Goal: Task Accomplishment & Management: Complete application form

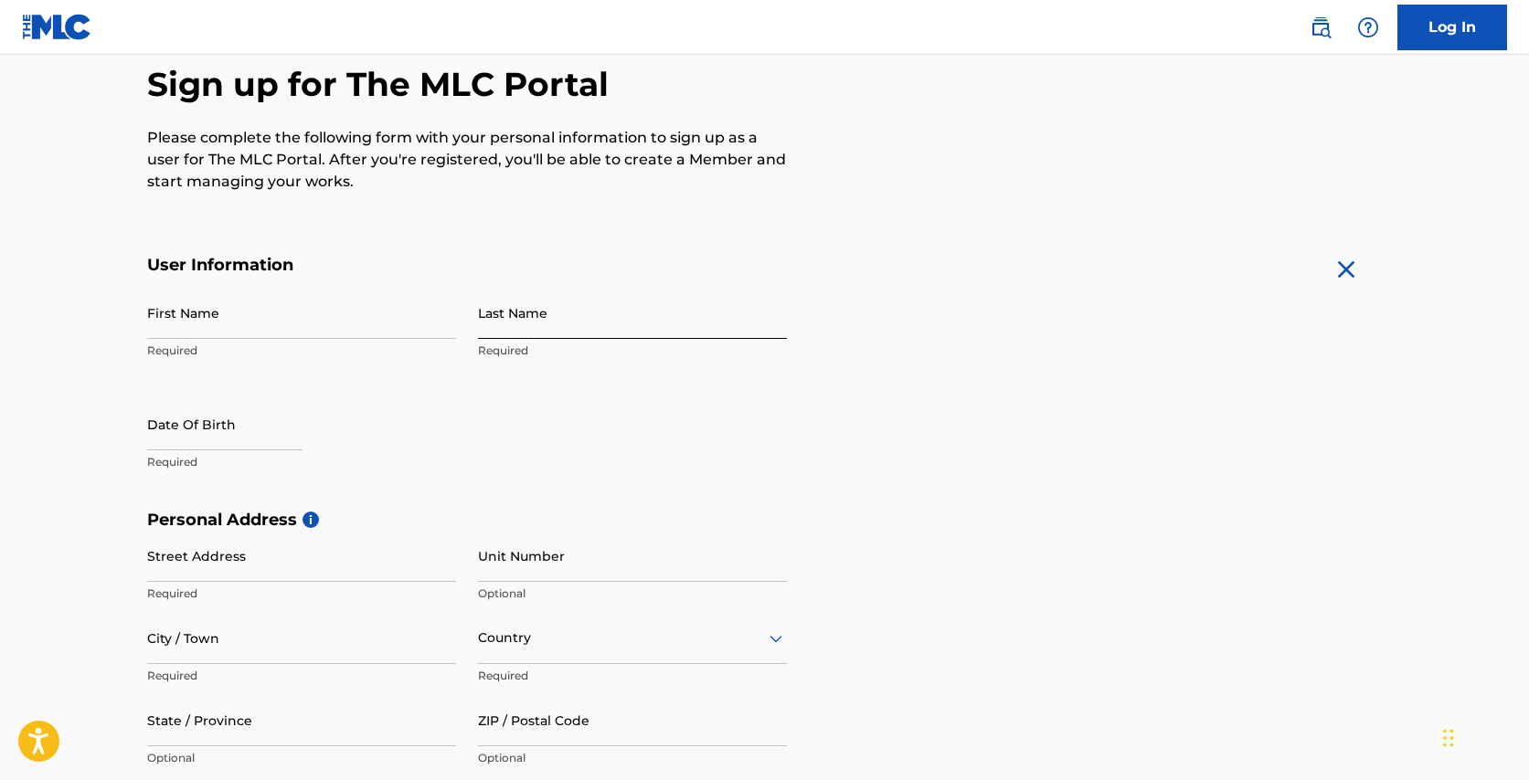
scroll to position [100, 0]
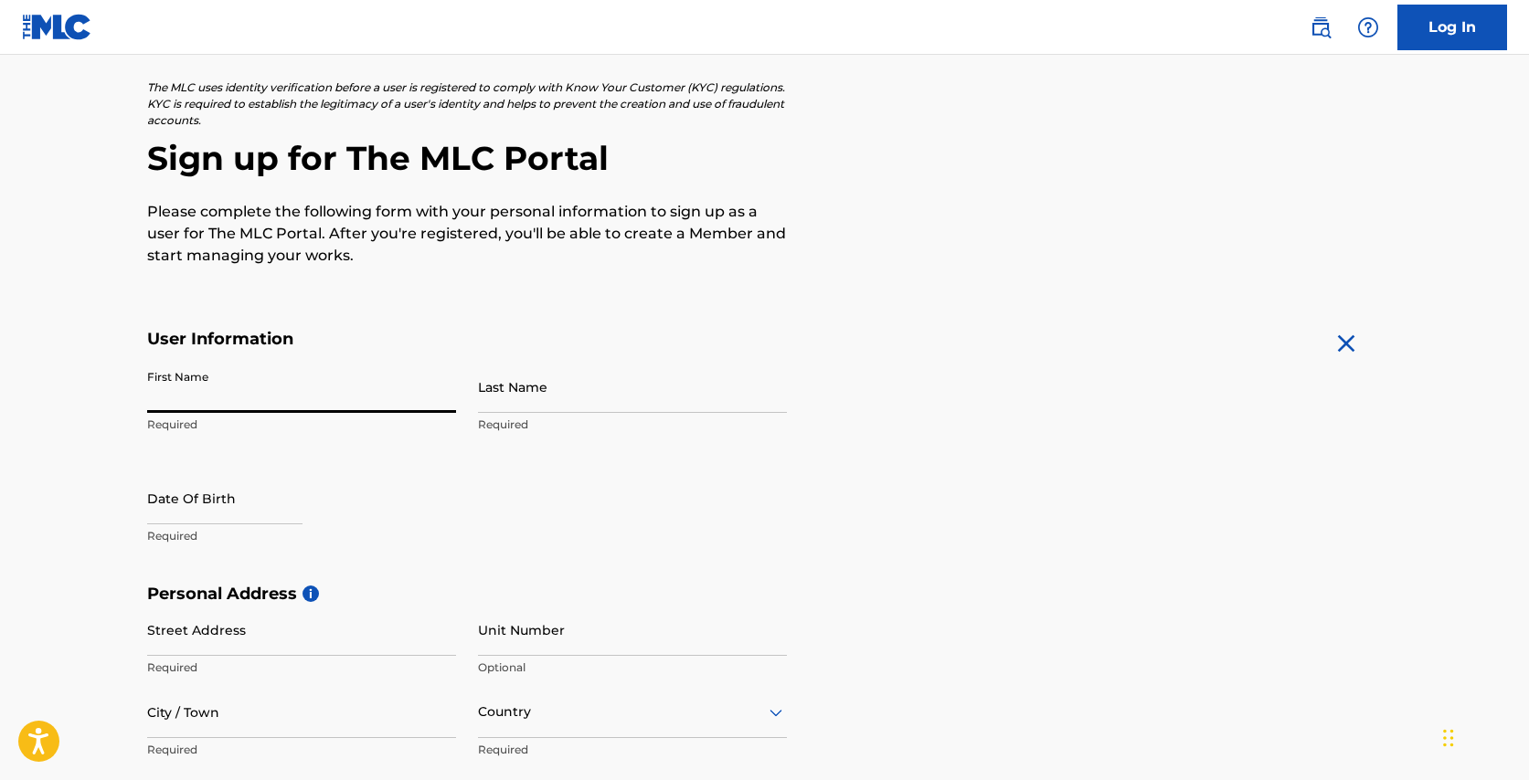
click at [244, 378] on input "First Name" at bounding box center [301, 387] width 309 height 52
type input "[PERSON_NAME]"
type input "[STREET_ADDRESS][PERSON_NAME]"
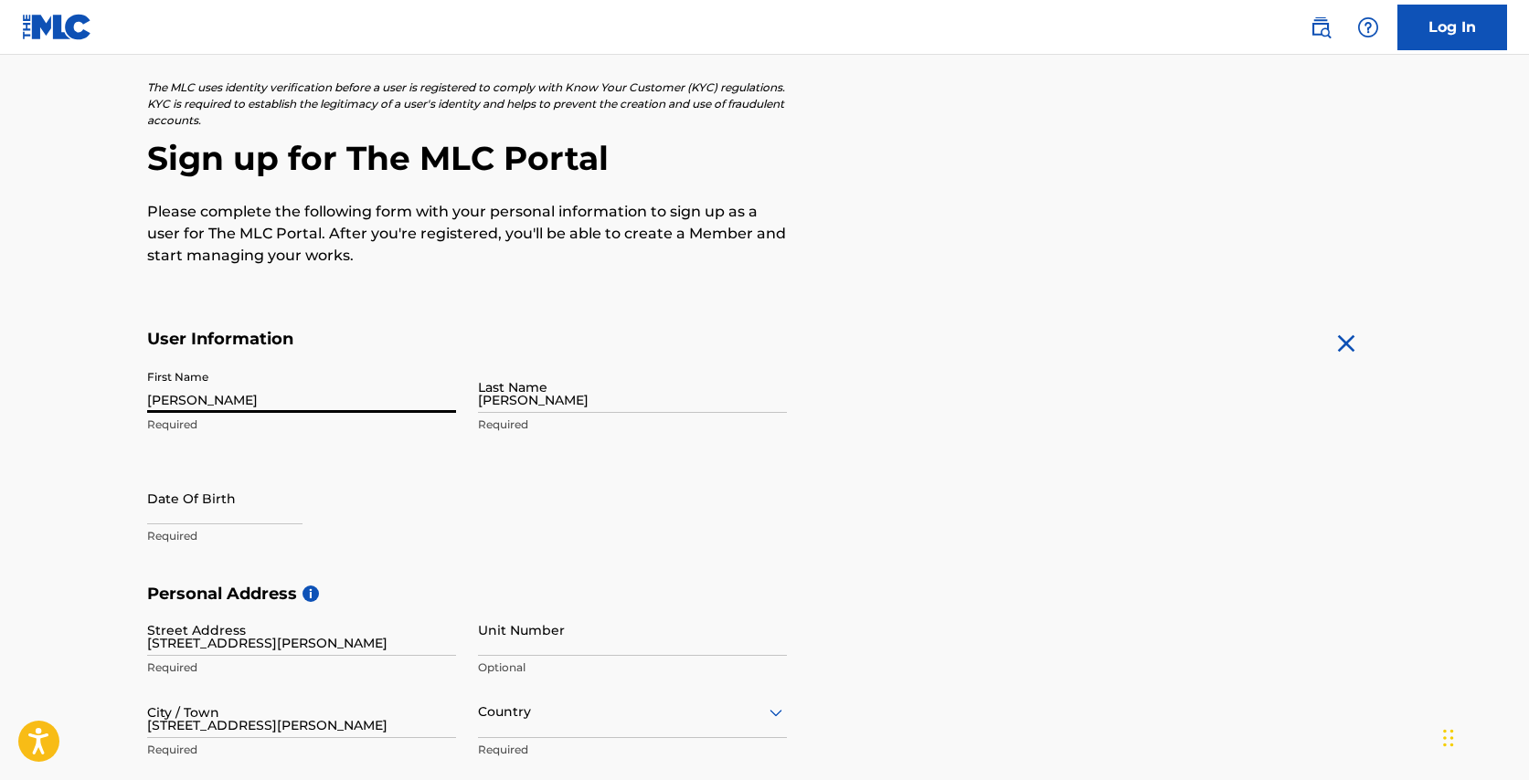
type input "[GEOGRAPHIC_DATA]"
type input "MA"
type input "02554"
type input "1"
type input "508"
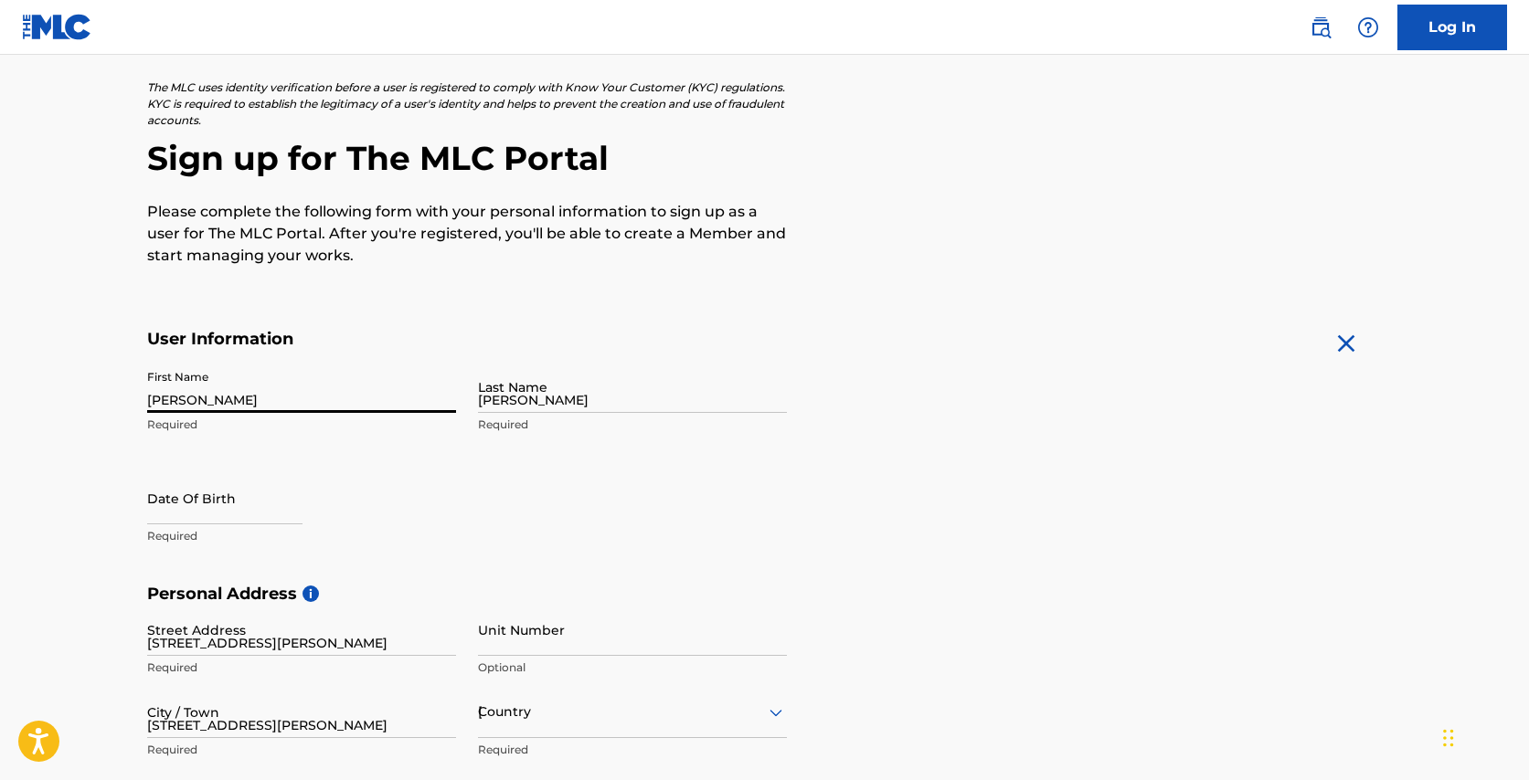
type input "3328767"
type input "[EMAIL_ADDRESS][DOMAIN_NAME]"
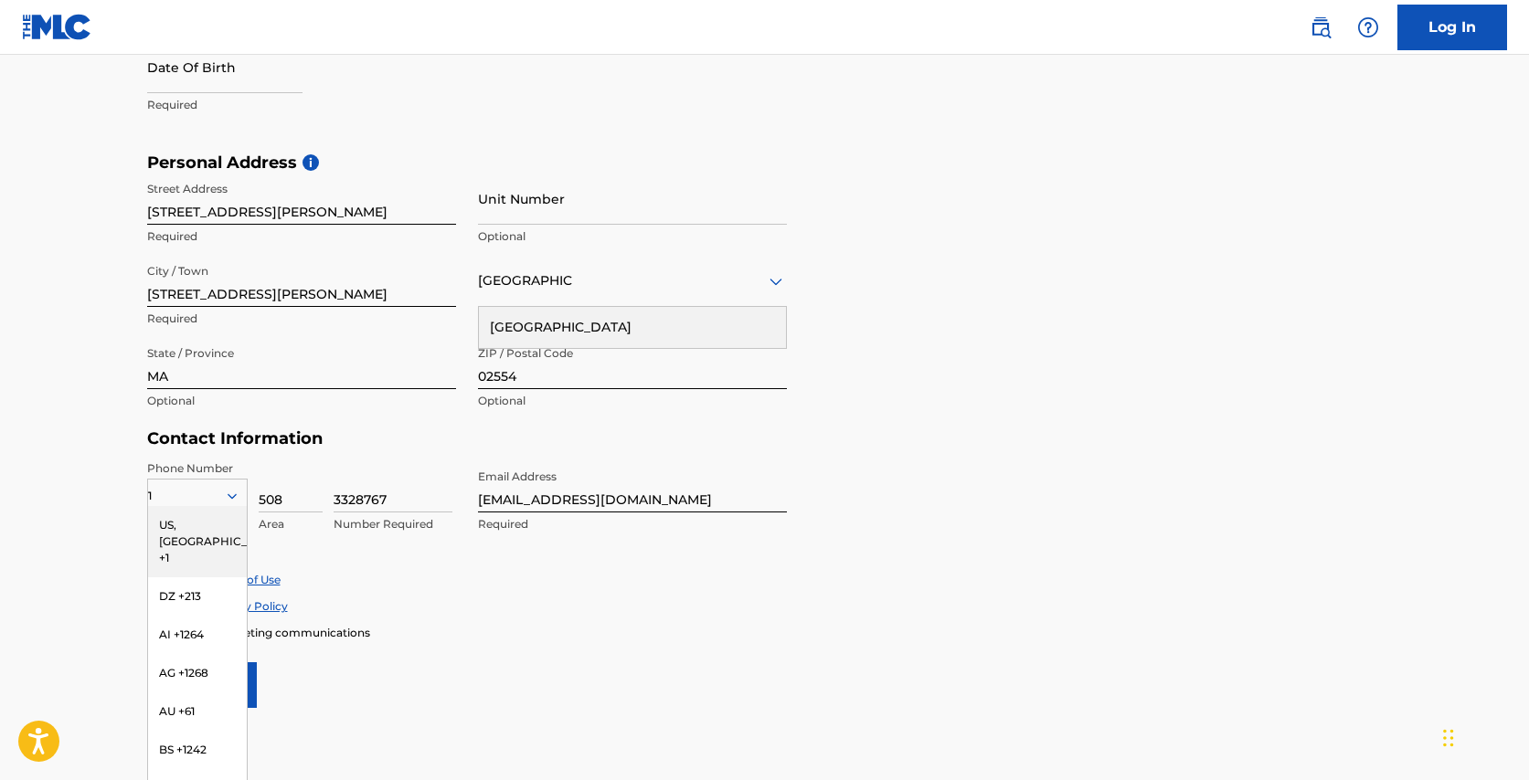
click at [216, 524] on div "US, [GEOGRAPHIC_DATA] +1" at bounding box center [197, 541] width 99 height 71
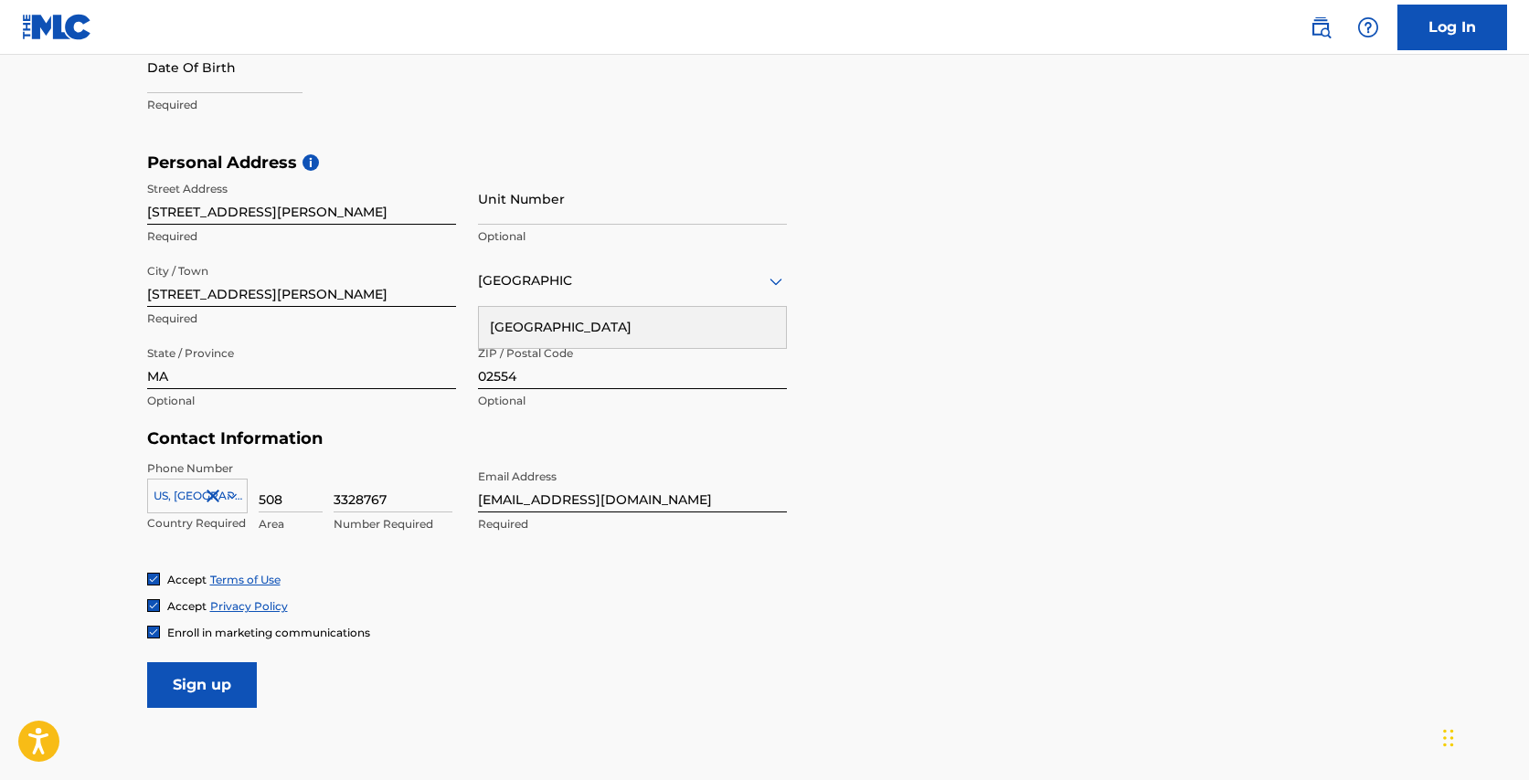
click at [473, 396] on div "Street Address [STREET_ADDRESS][GEOGRAPHIC_DATA][PERSON_NAME] Unit Number Optio…" at bounding box center [467, 296] width 640 height 247
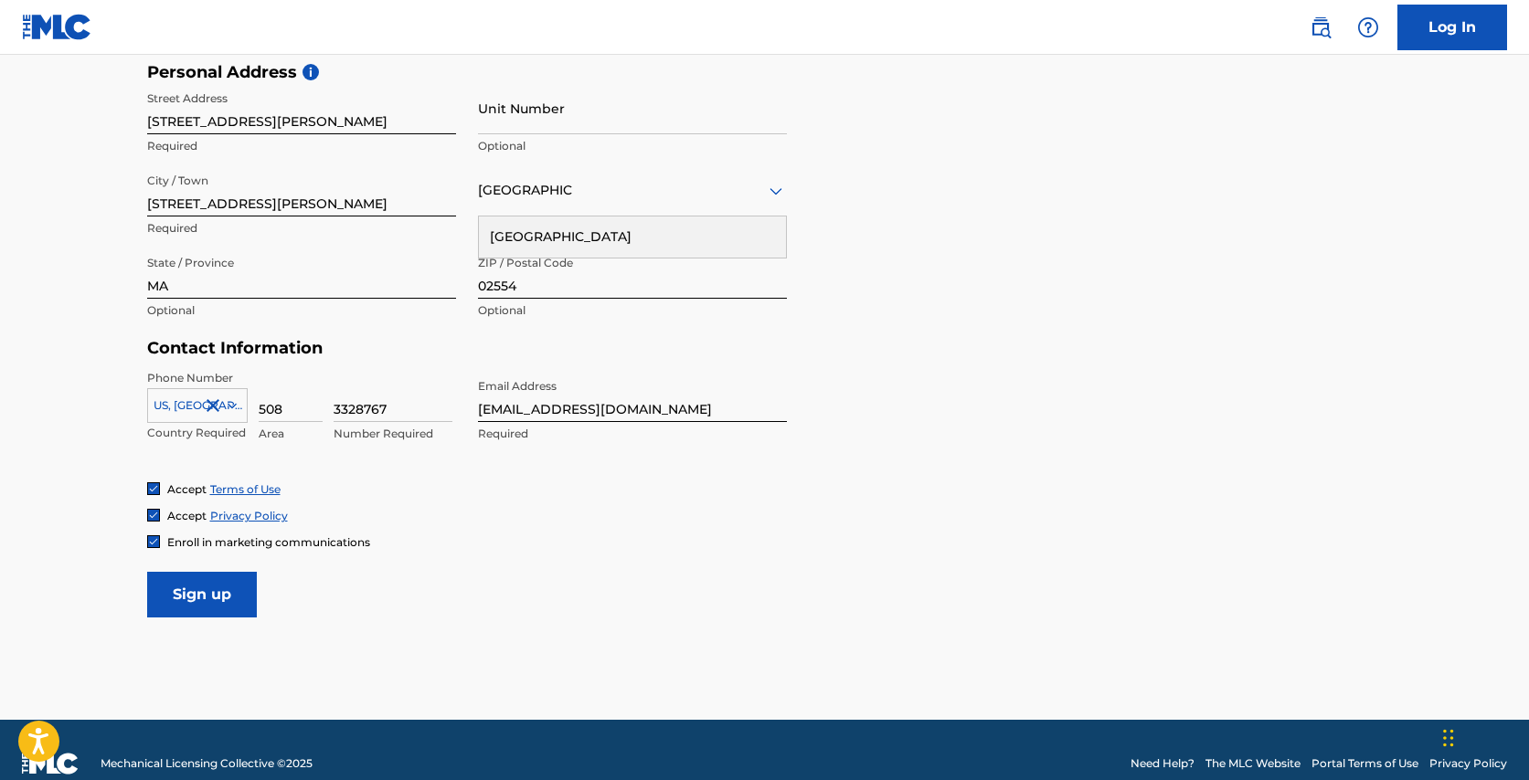
scroll to position [648, 0]
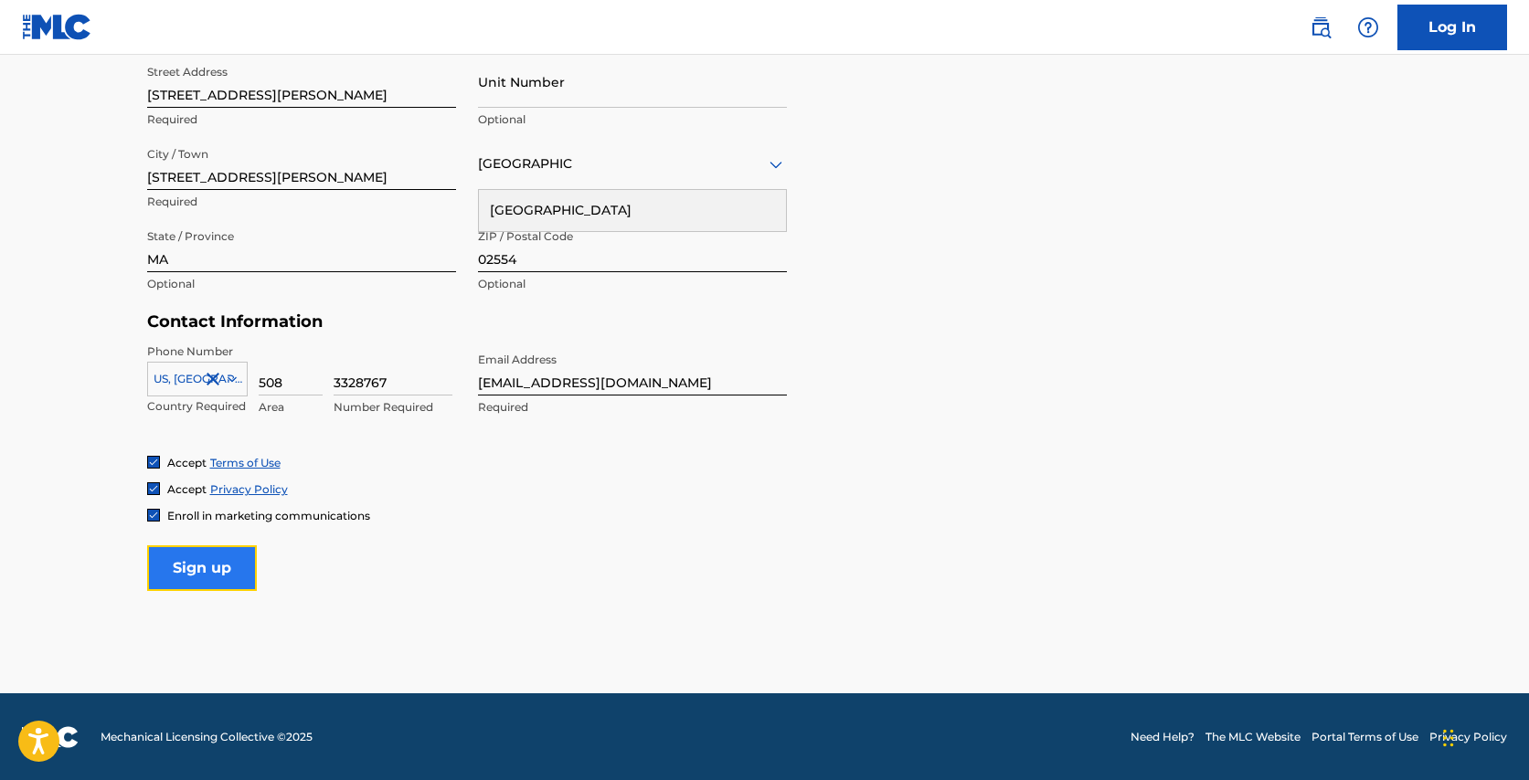
click at [217, 563] on input "Sign up" at bounding box center [202, 569] width 110 height 46
click at [201, 567] on input "Sign up" at bounding box center [202, 569] width 110 height 46
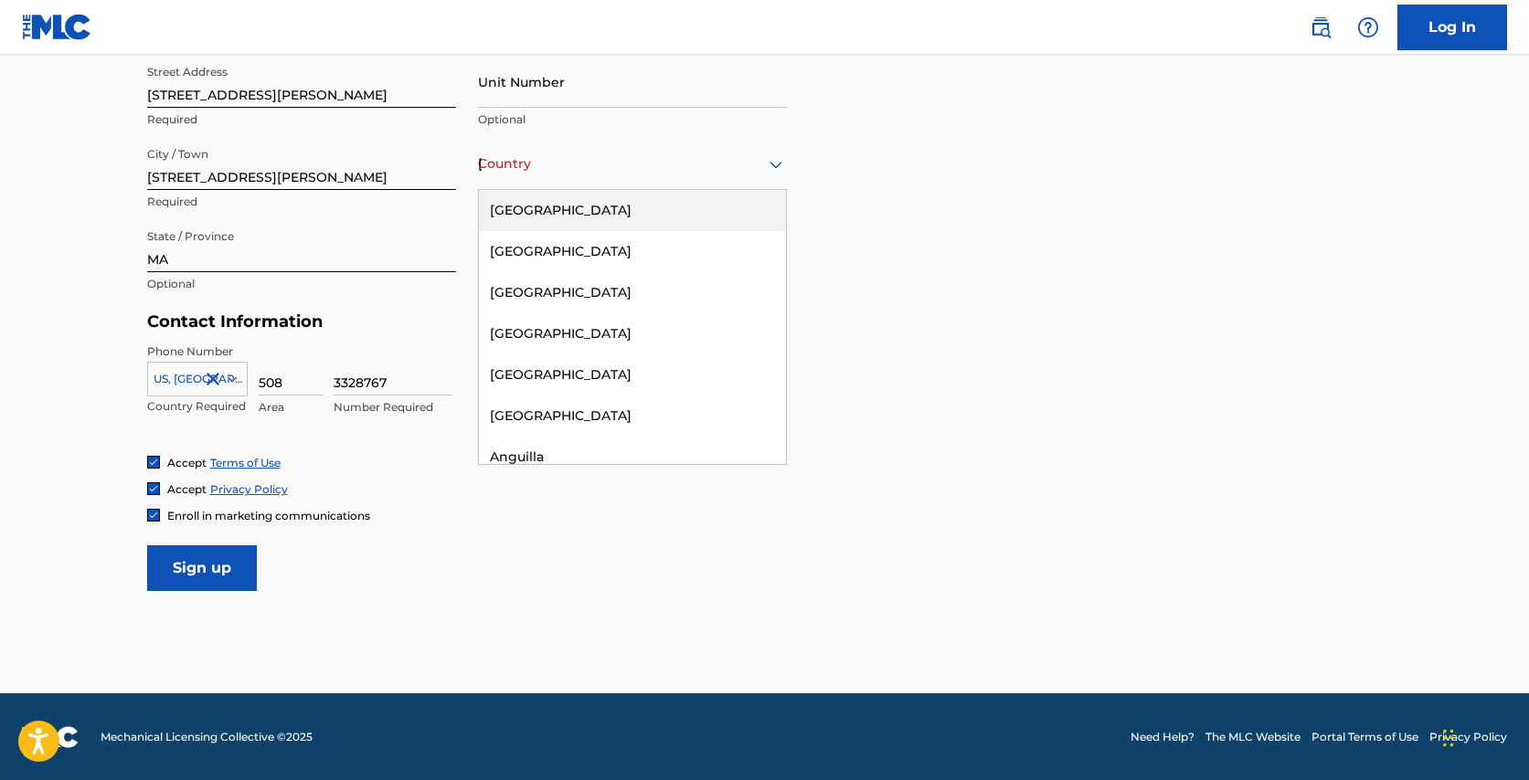
click at [769, 162] on icon at bounding box center [775, 164] width 13 height 7
click at [737, 197] on div "[GEOGRAPHIC_DATA]" at bounding box center [632, 210] width 307 height 41
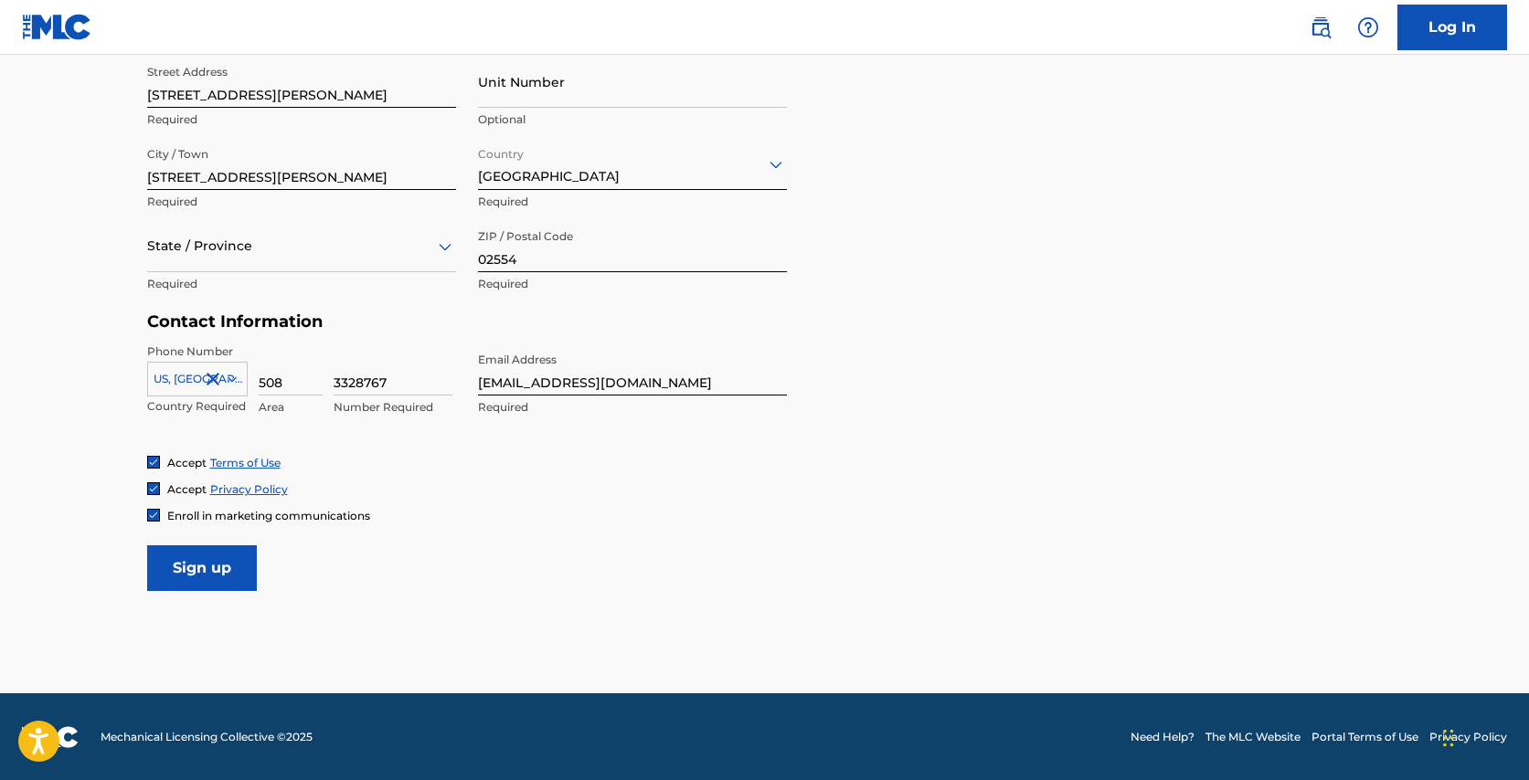
click at [402, 243] on div at bounding box center [301, 246] width 309 height 23
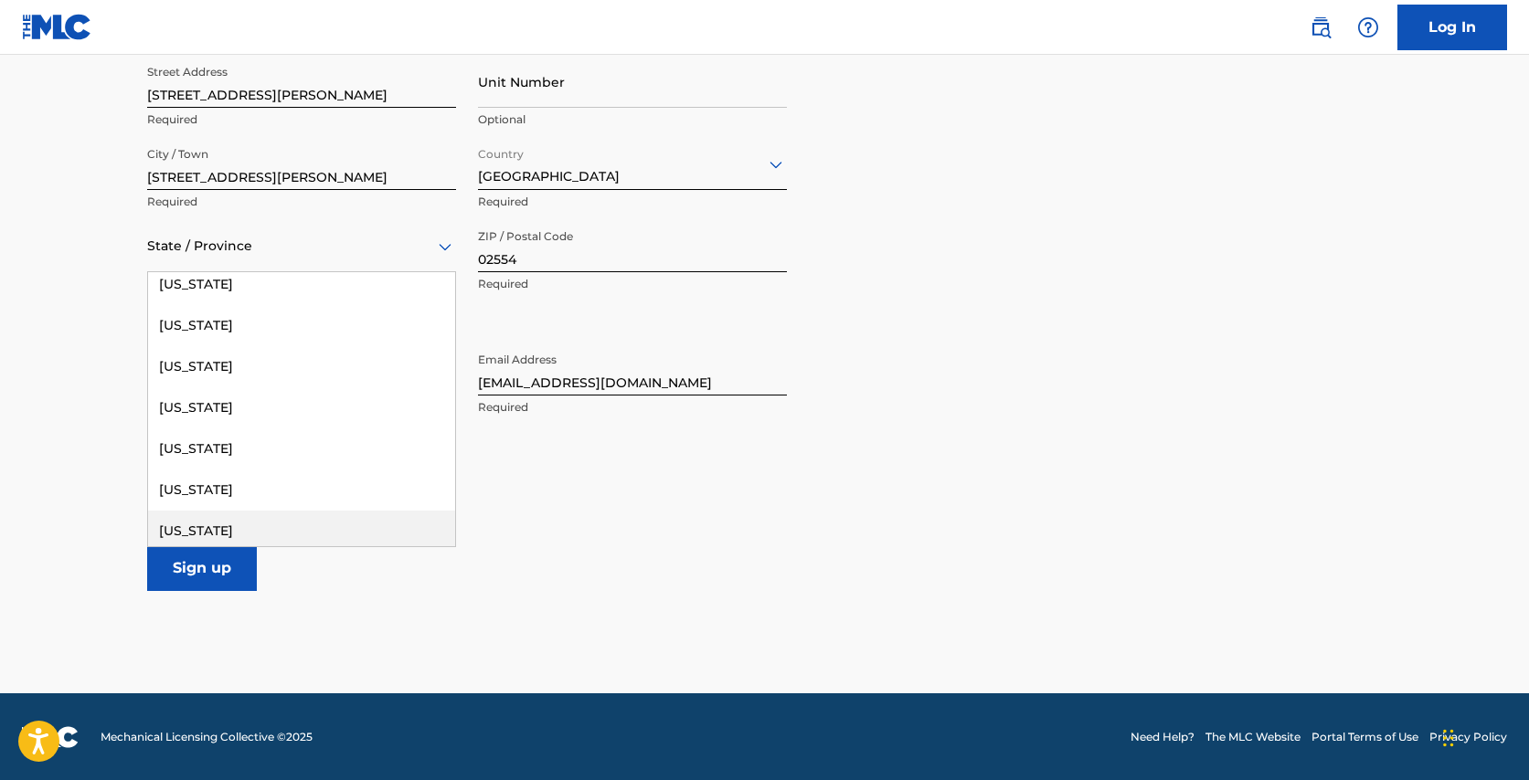
scroll to position [857, 0]
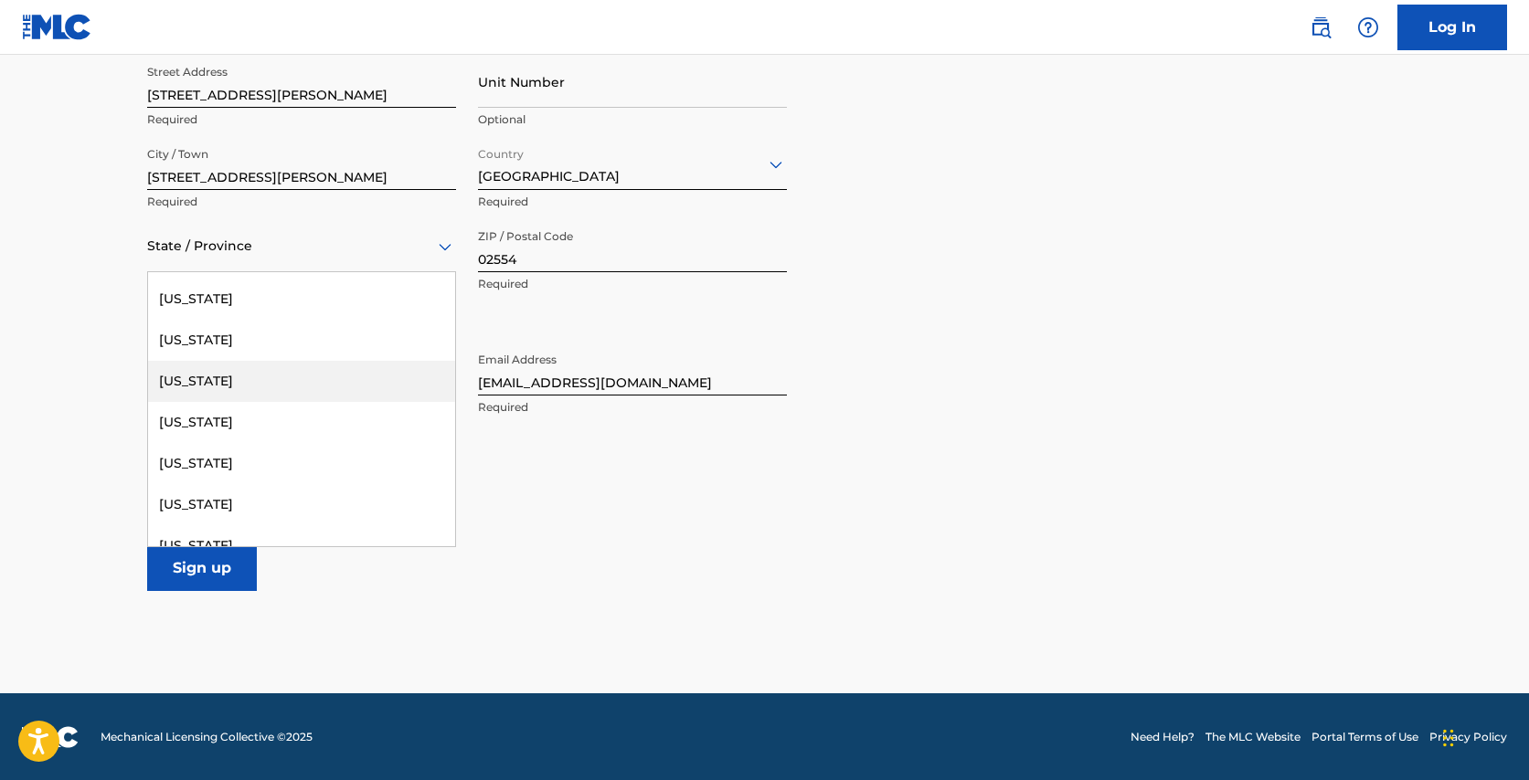
click at [294, 369] on div "[US_STATE]" at bounding box center [301, 381] width 307 height 41
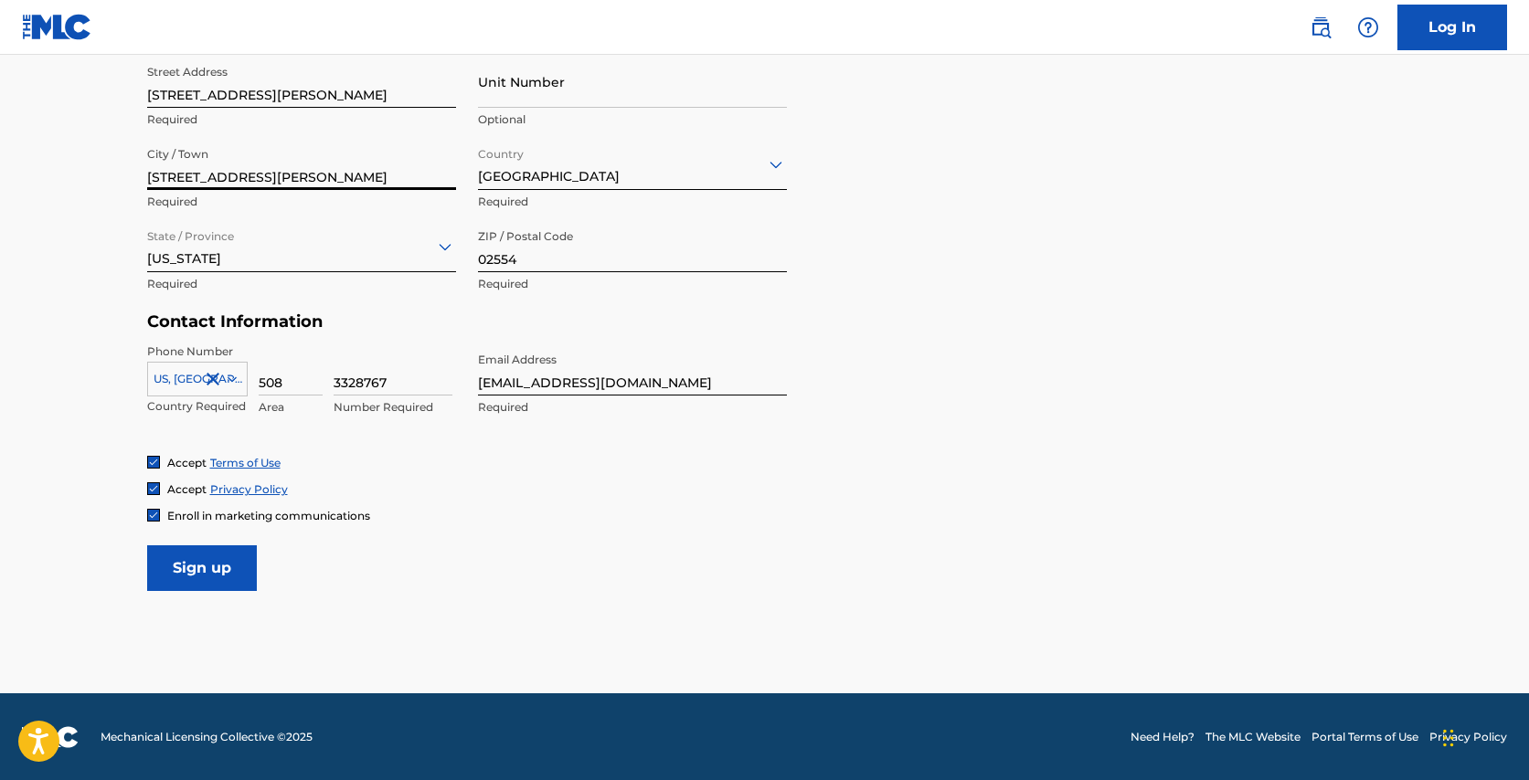
click at [260, 175] on input "[STREET_ADDRESS][PERSON_NAME]" at bounding box center [301, 164] width 309 height 52
type input "Nantucket"
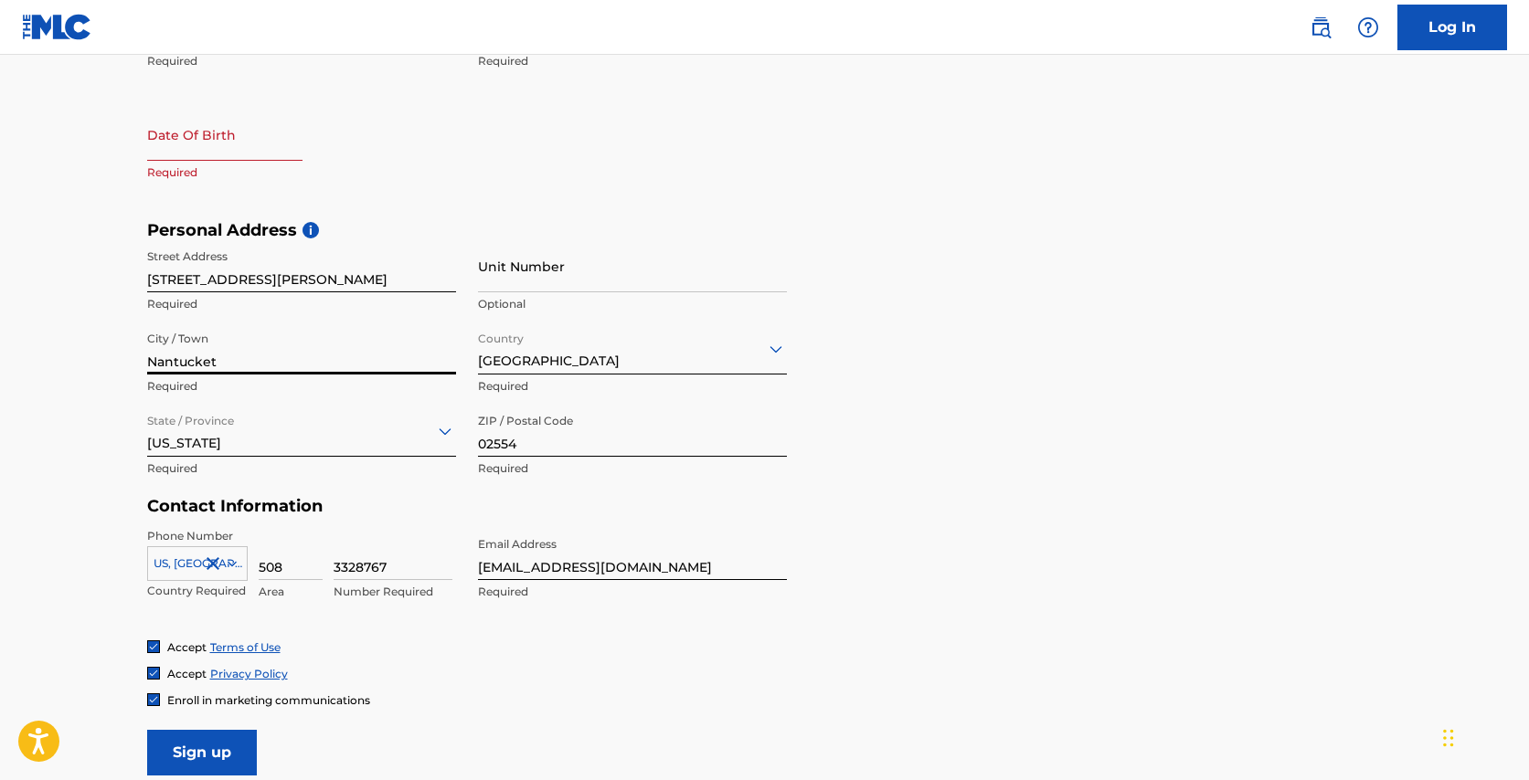
scroll to position [445, 0]
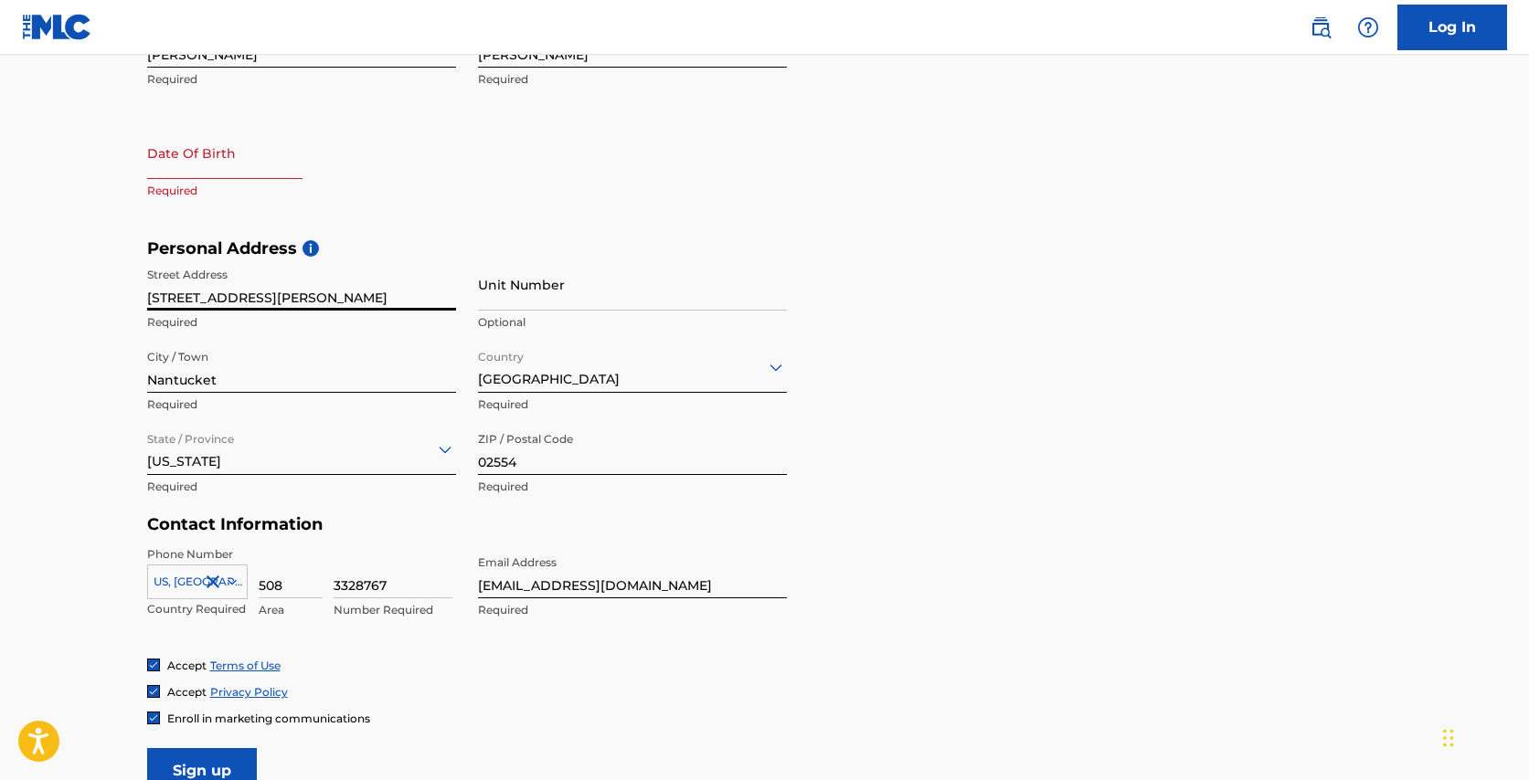
click at [233, 303] on input "[STREET_ADDRESS][PERSON_NAME]" at bounding box center [301, 285] width 309 height 52
click at [219, 147] on input "text" at bounding box center [224, 153] width 155 height 52
select select "8"
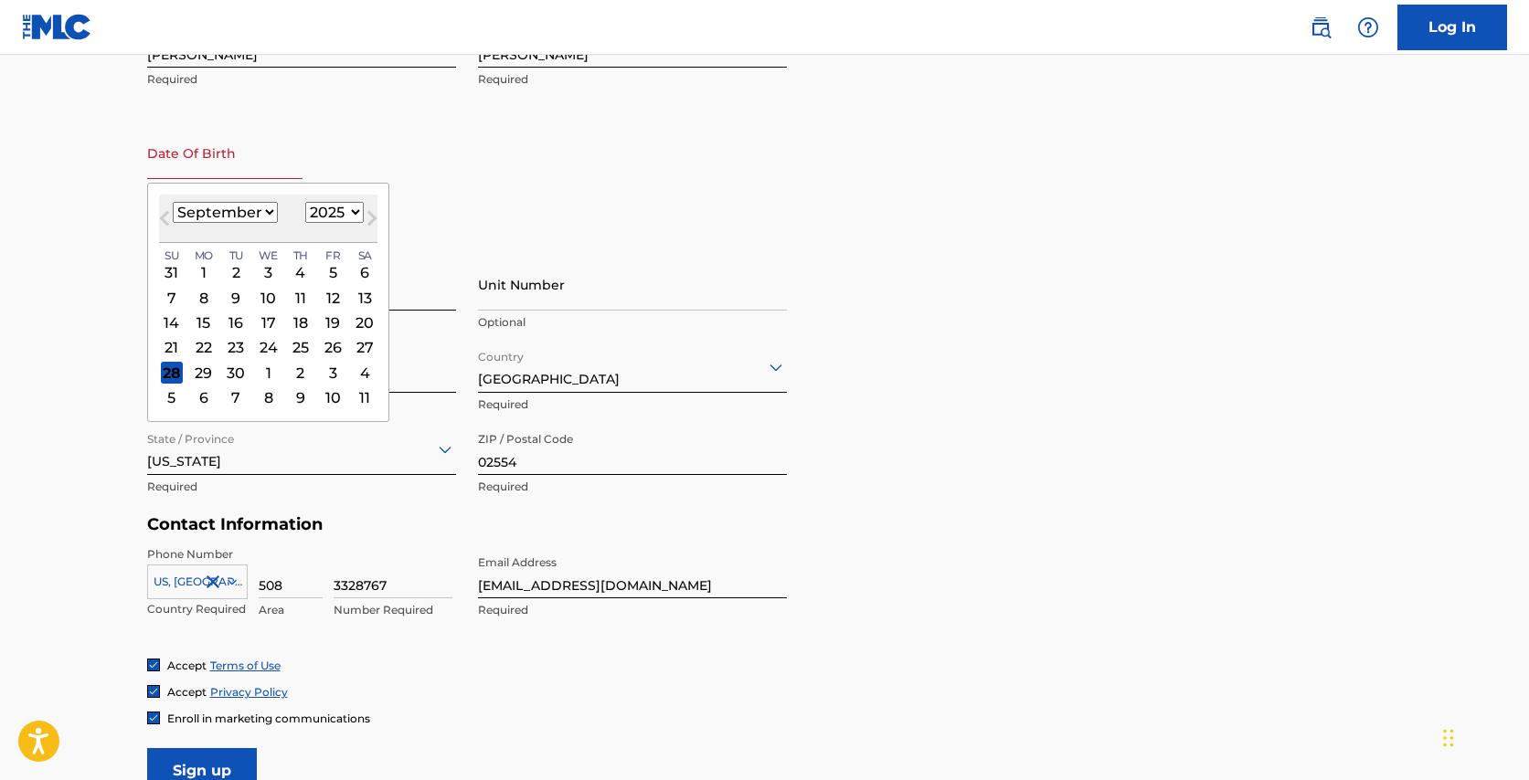
click at [345, 200] on div "[DATE] January February March April May June July August September October Nove…" at bounding box center [268, 219] width 218 height 48
click at [346, 207] on select "1899 1900 1901 1902 1903 1904 1905 1906 1907 1908 1909 1910 1911 1912 1913 1914…" at bounding box center [334, 212] width 58 height 21
select select "2004"
click at [305, 202] on select "1899 1900 1901 1902 1903 1904 1905 1906 1907 1908 1909 1910 1911 1912 1913 1914…" at bounding box center [334, 212] width 58 height 21
click at [239, 366] on div "28" at bounding box center [236, 373] width 22 height 22
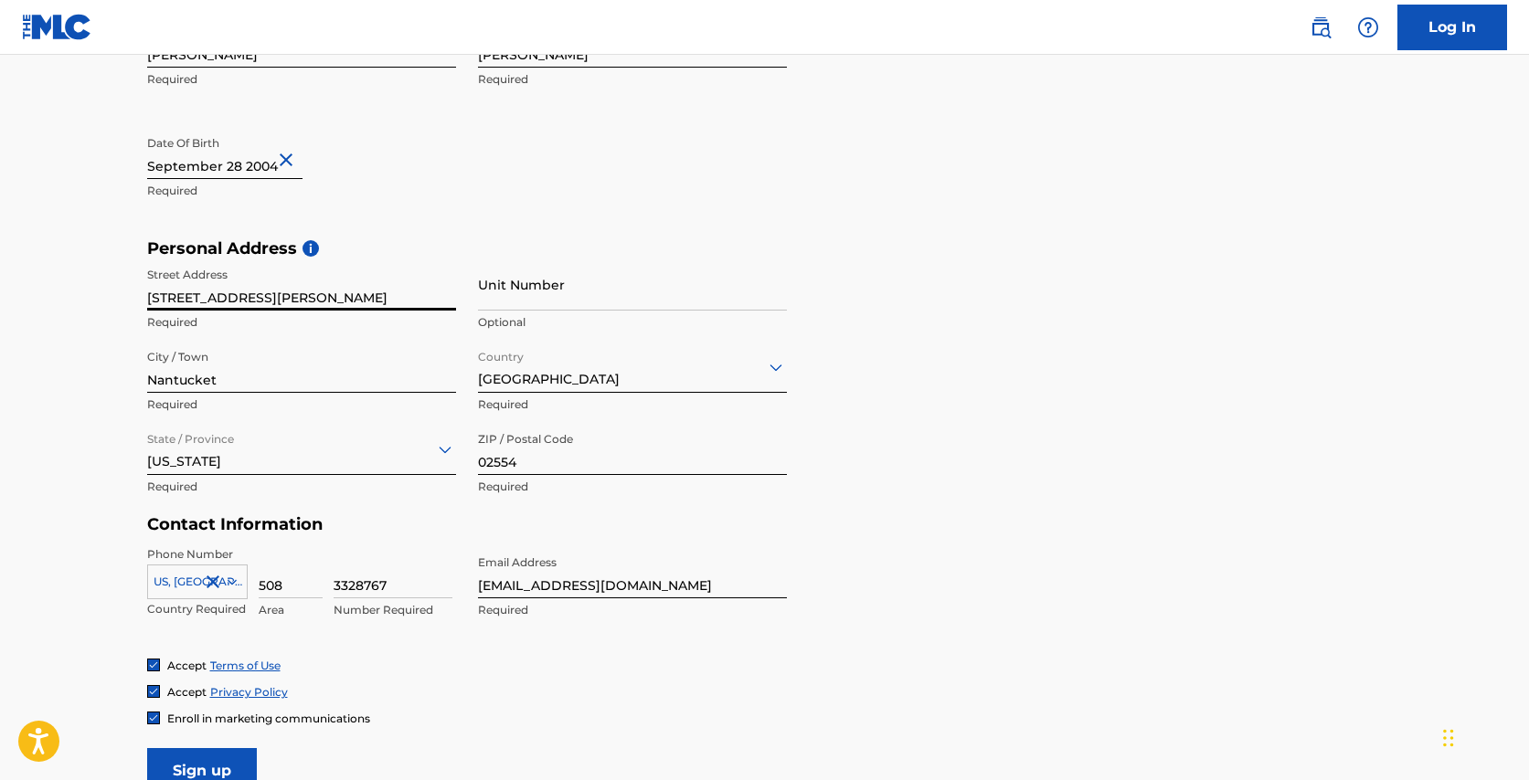
click at [302, 295] on input "[STREET_ADDRESS][PERSON_NAME]" at bounding box center [301, 285] width 309 height 52
type input "[STREET_ADDRESS]"
click at [476, 207] on div "First Name [PERSON_NAME] Required Last Name [PERSON_NAME] Required Date Of Birt…" at bounding box center [467, 127] width 640 height 223
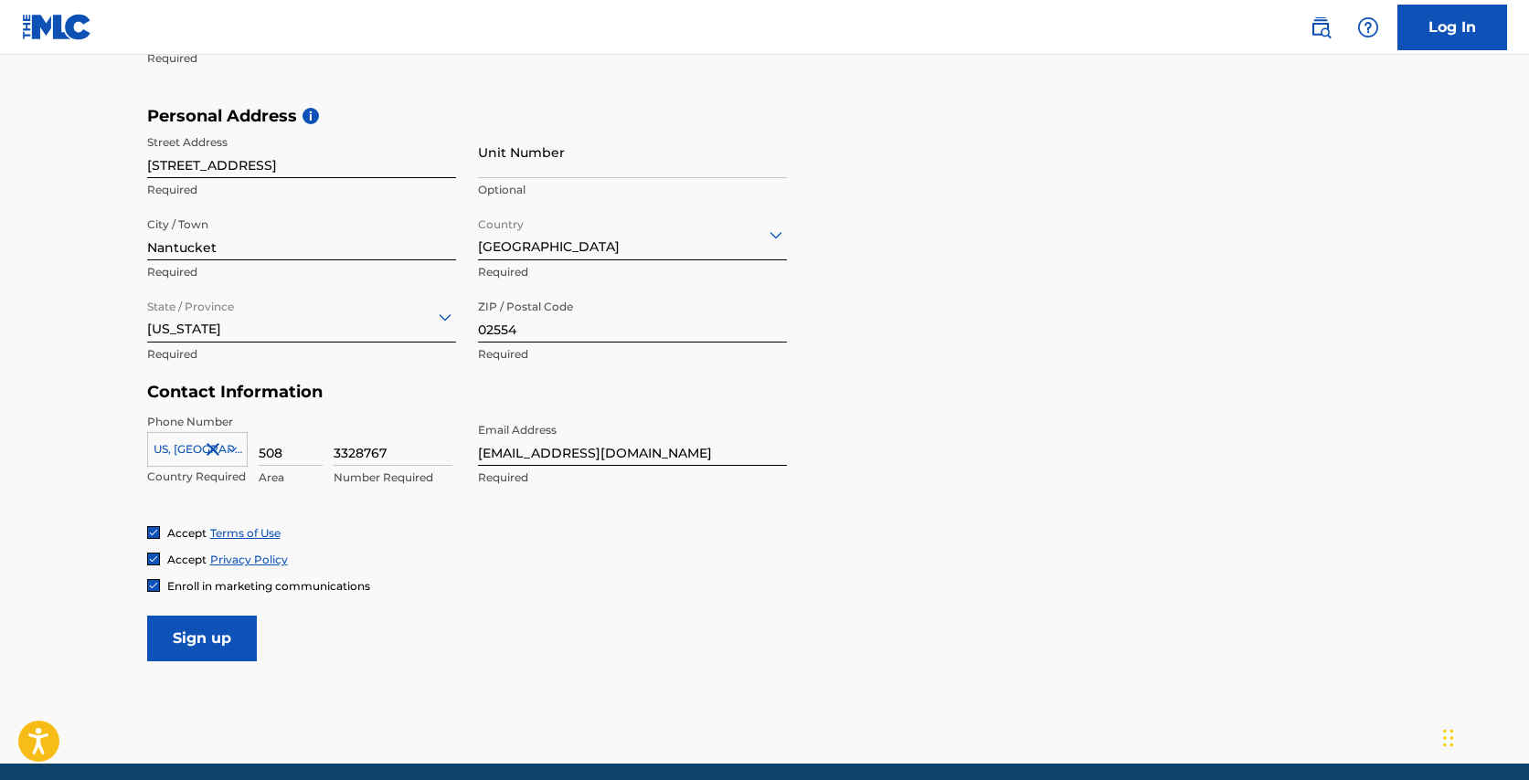
scroll to position [581, 0]
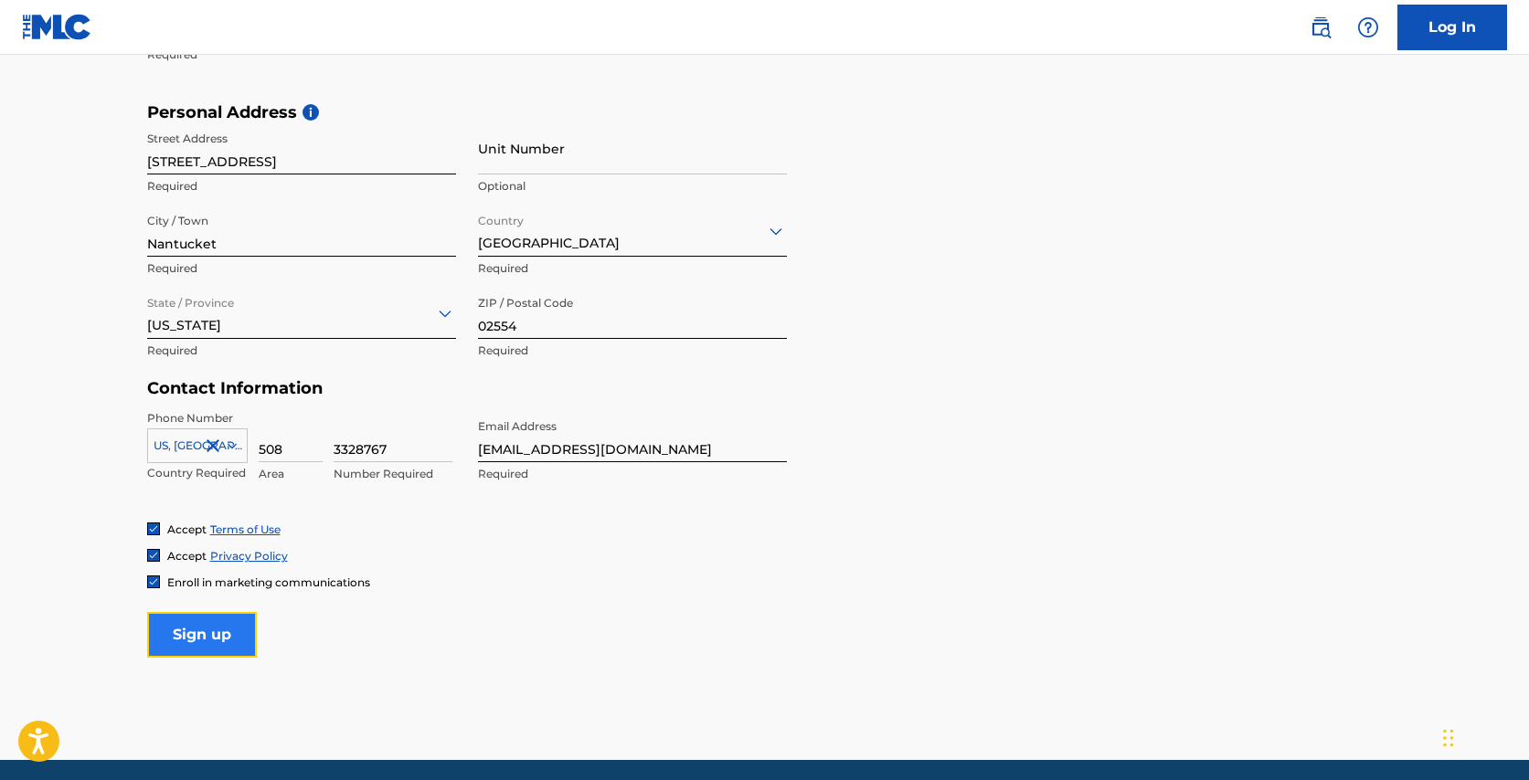
click at [238, 620] on input "Sign up" at bounding box center [202, 635] width 110 height 46
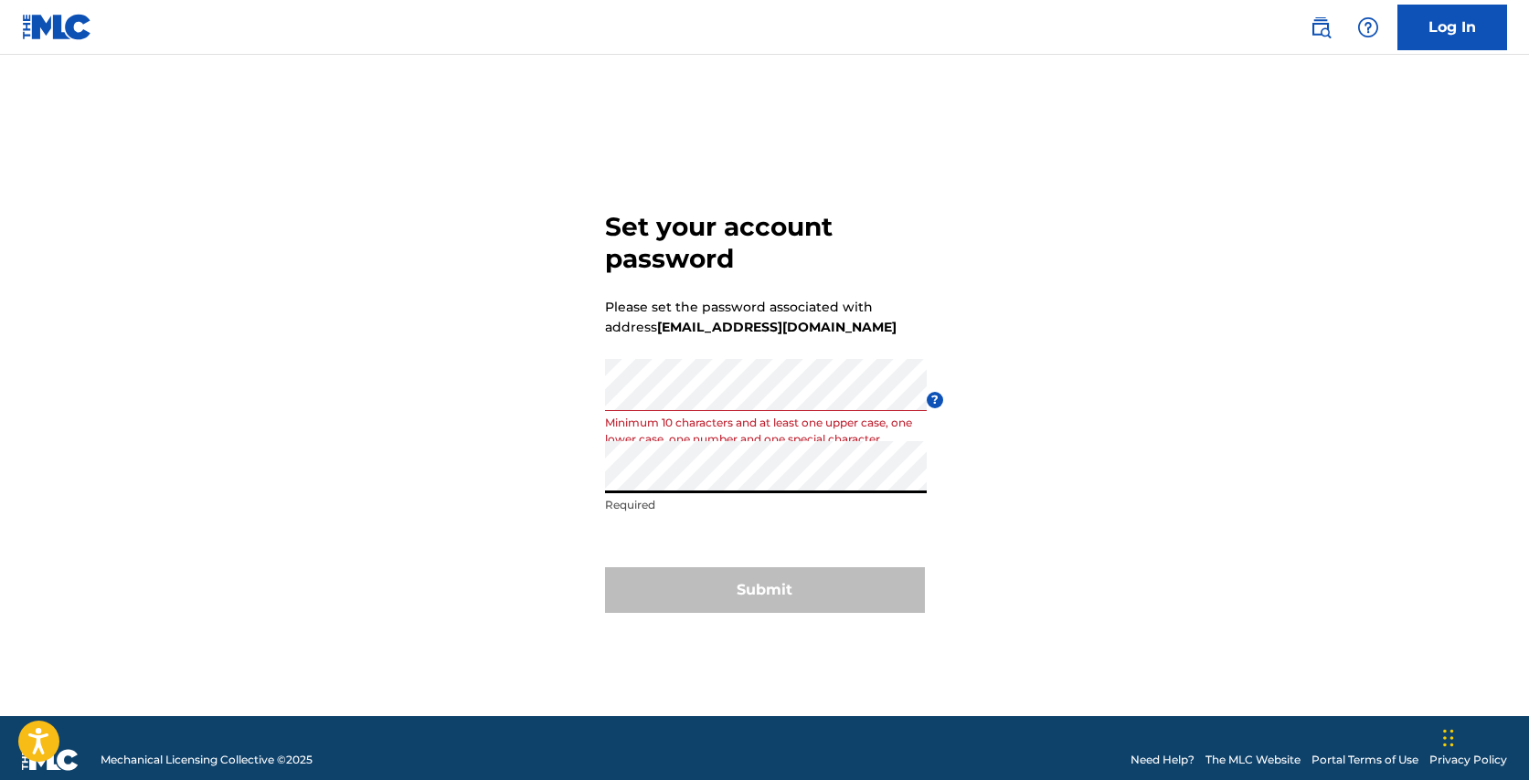
click at [488, 471] on div "Set your account password Please set the password associated with address [EMAI…" at bounding box center [764, 409] width 1279 height 616
click at [822, 438] on p "Minimum 10 characters and at least one upper case, one lower case, one number a…" at bounding box center [766, 431] width 322 height 33
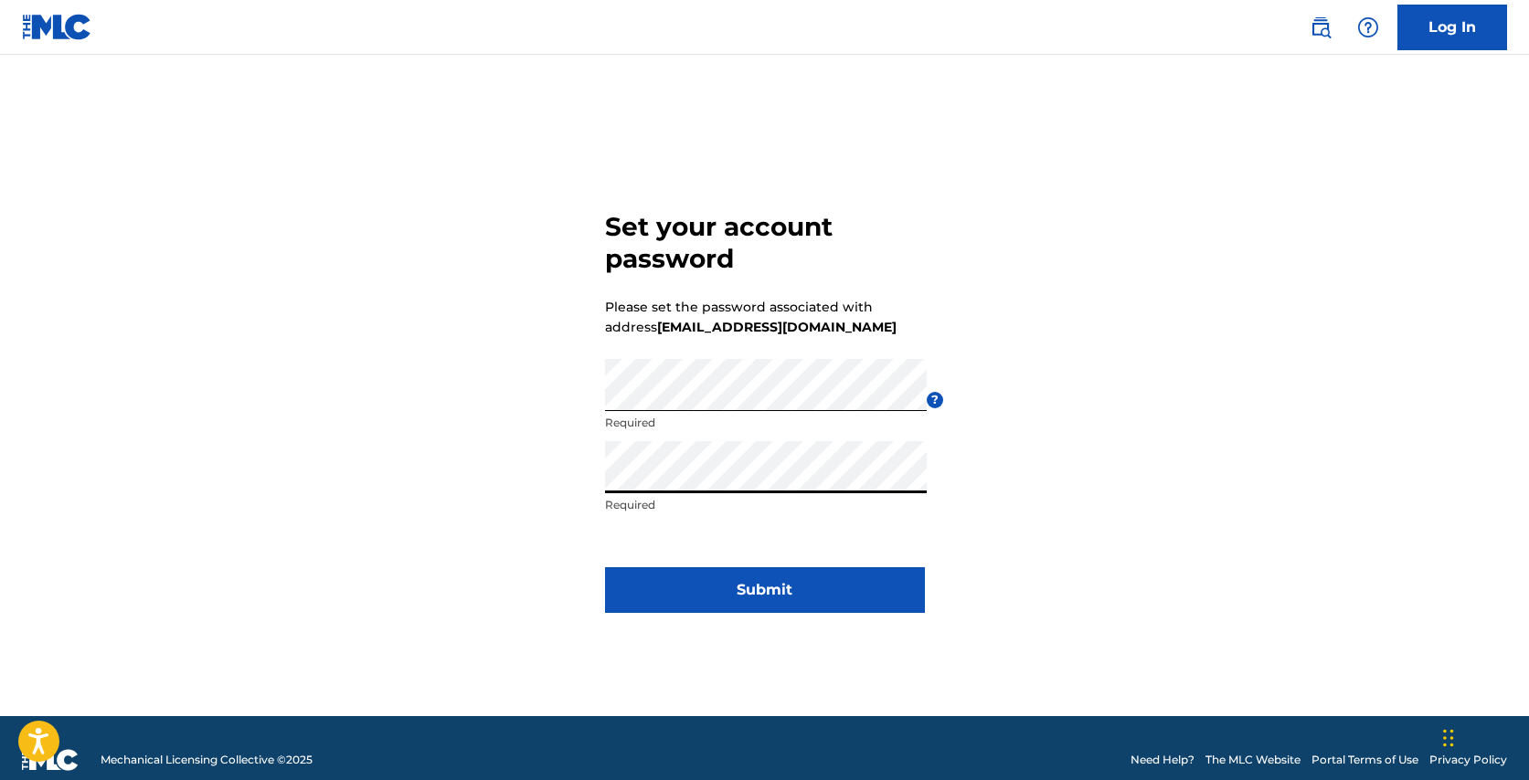
click at [938, 503] on div "Set your account password Please set the password associated with address [EMAI…" at bounding box center [764, 409] width 1279 height 616
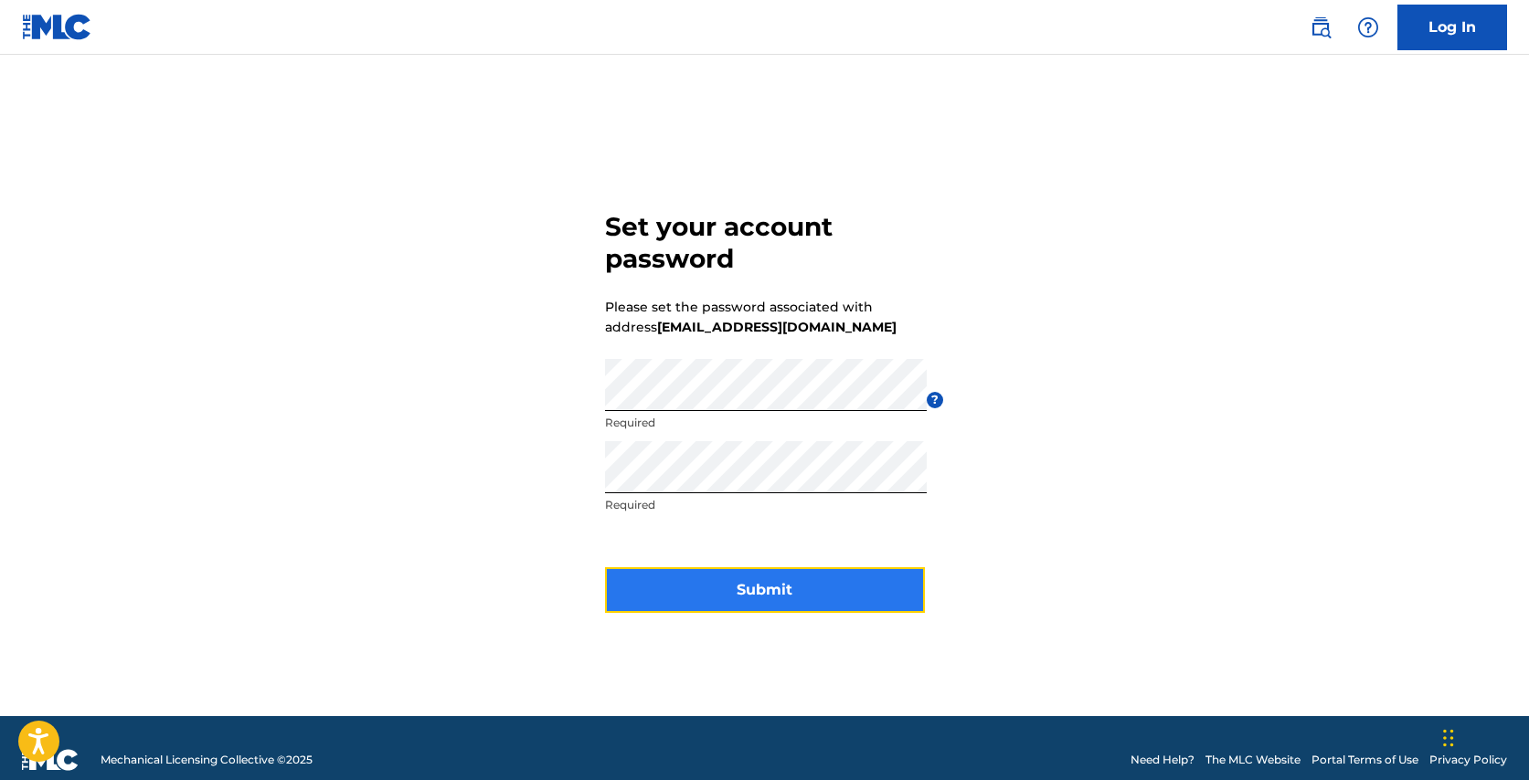
click at [869, 577] on button "Submit" at bounding box center [765, 590] width 320 height 46
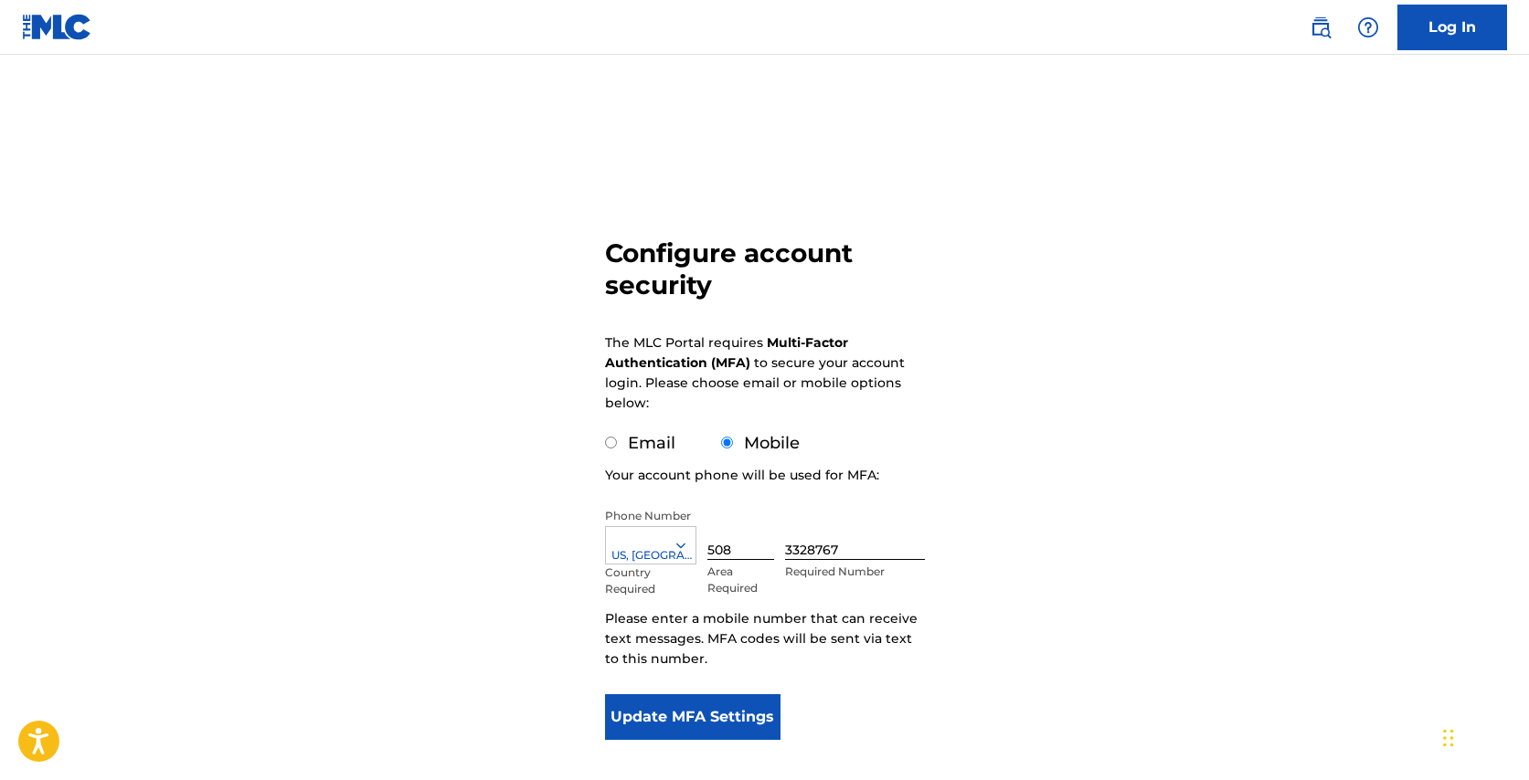
click at [610, 442] on input "Email" at bounding box center [611, 443] width 12 height 12
radio input "true"
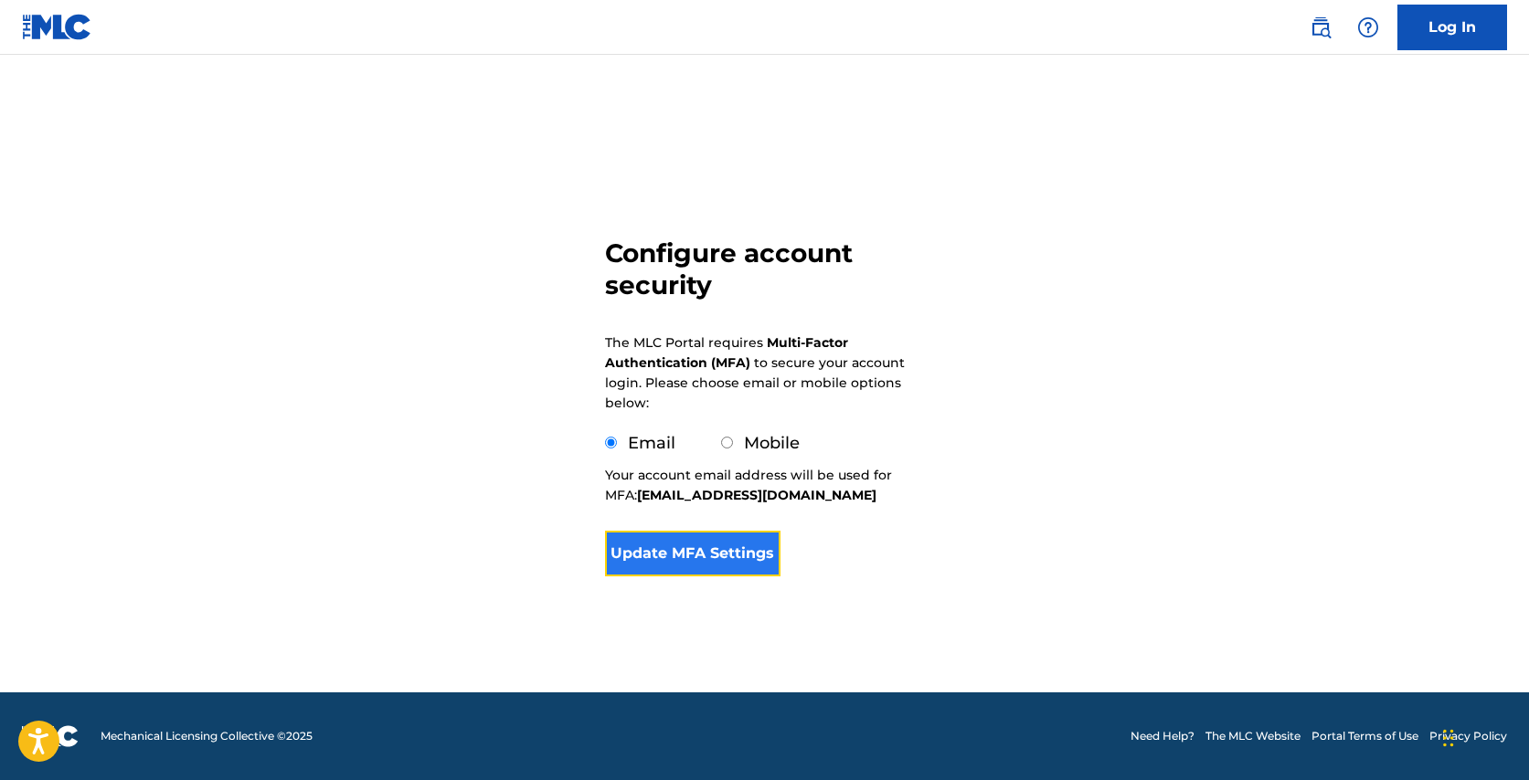
click at [749, 549] on button "Update MFA Settings" at bounding box center [693, 554] width 176 height 46
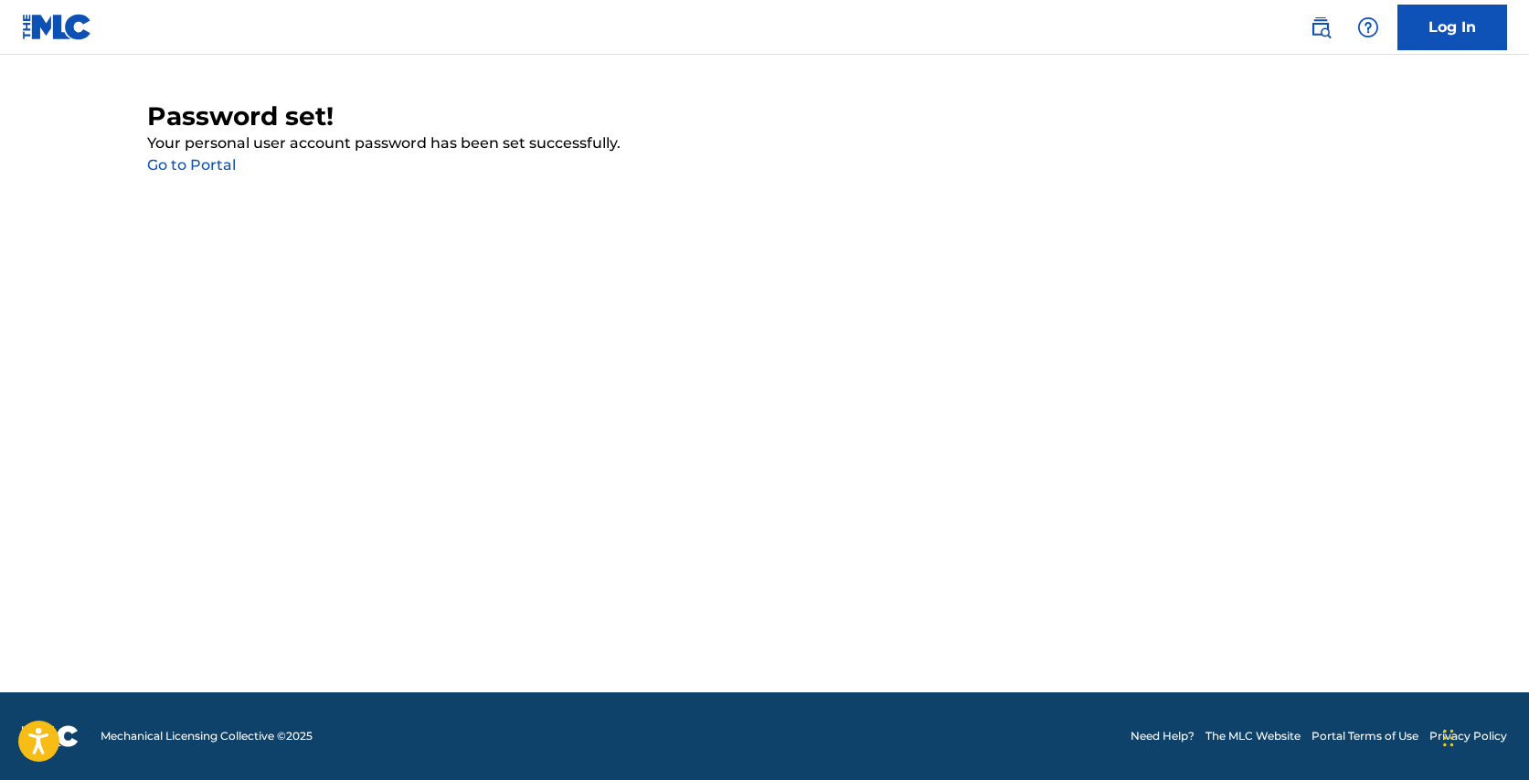
click at [211, 164] on link "Go to Portal" at bounding box center [191, 164] width 89 height 17
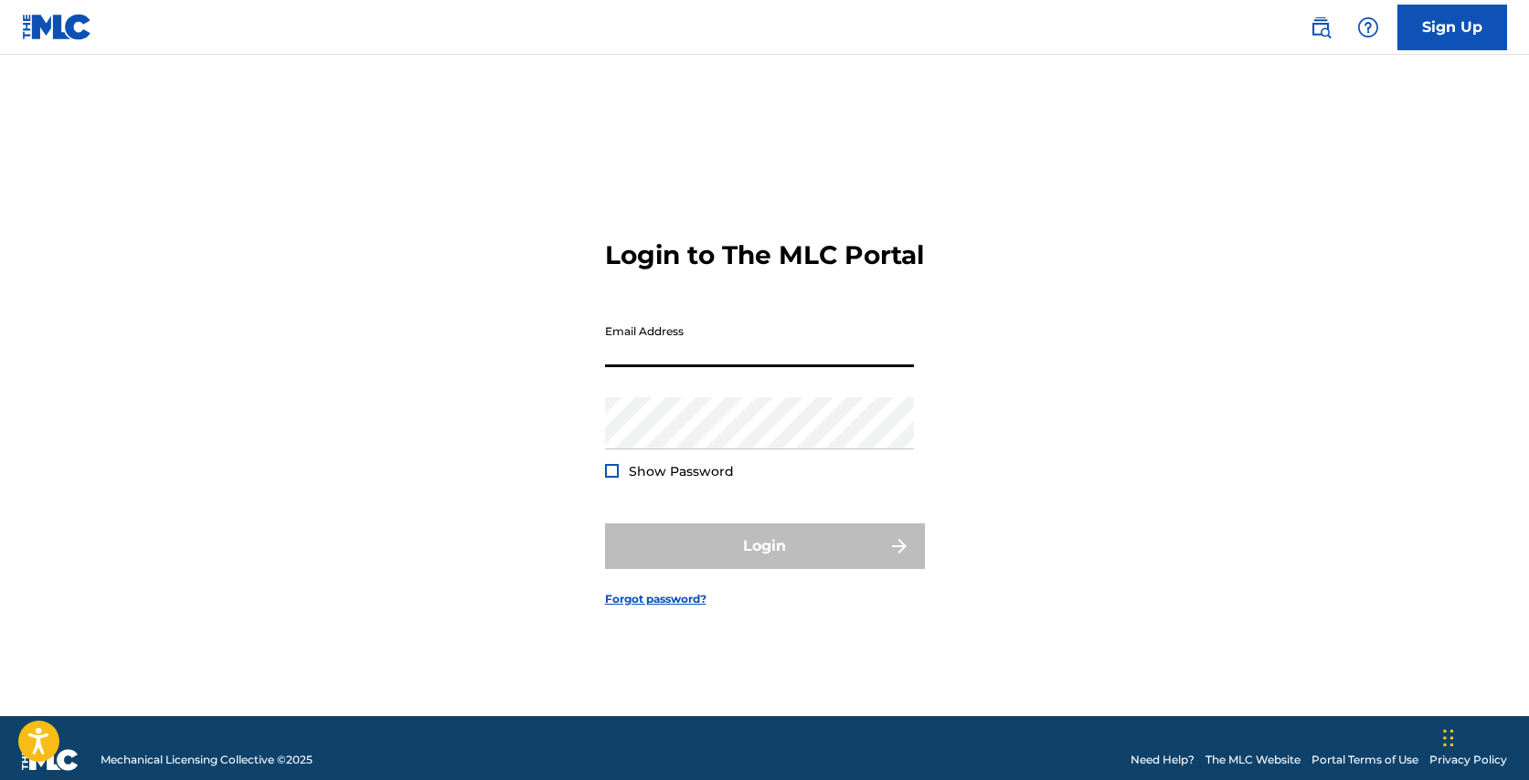
click at [691, 367] on input "Email Address" at bounding box center [759, 341] width 309 height 52
type input "[EMAIL_ADDRESS][DOMAIN_NAME]"
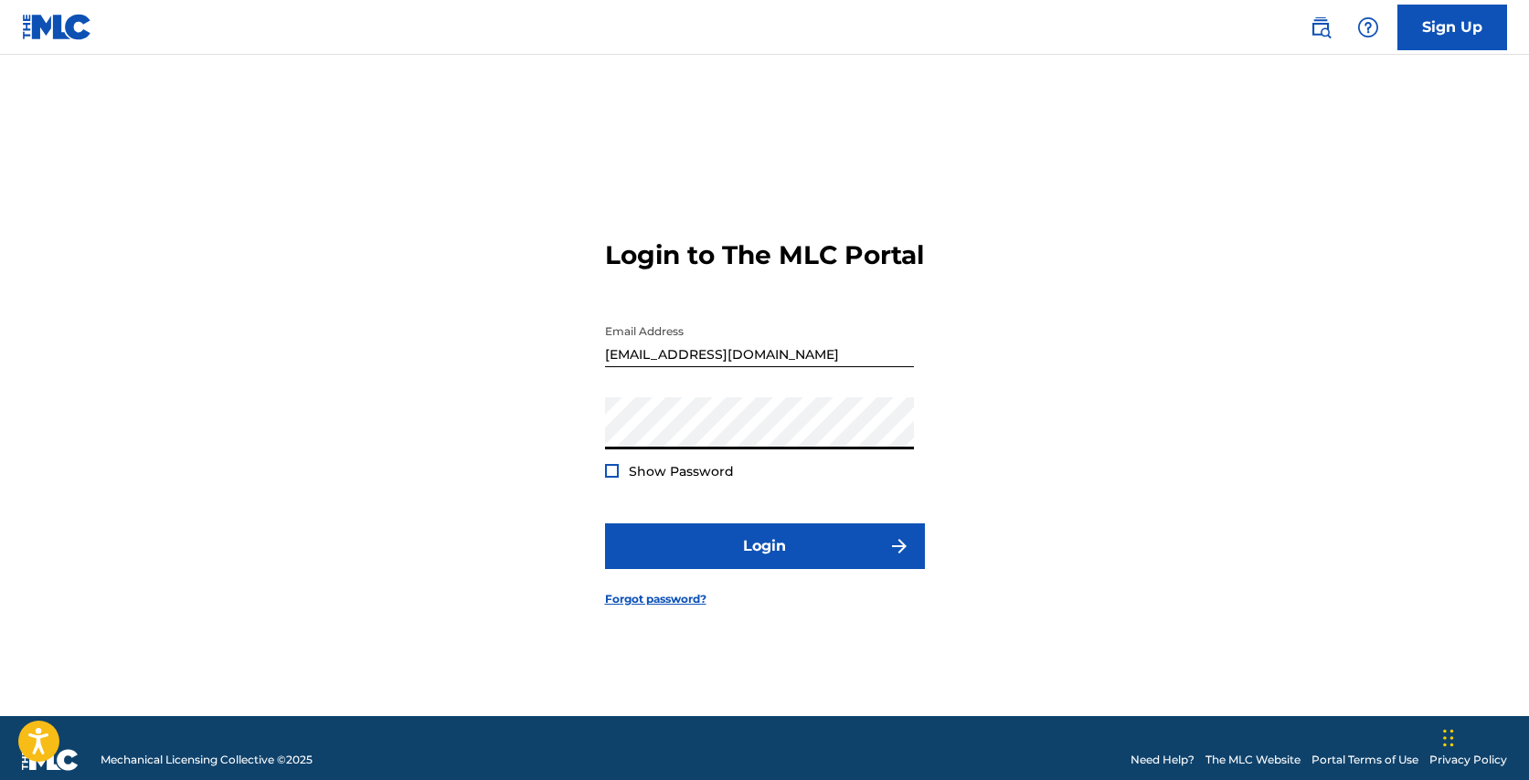
click at [605, 524] on button "Login" at bounding box center [765, 547] width 320 height 46
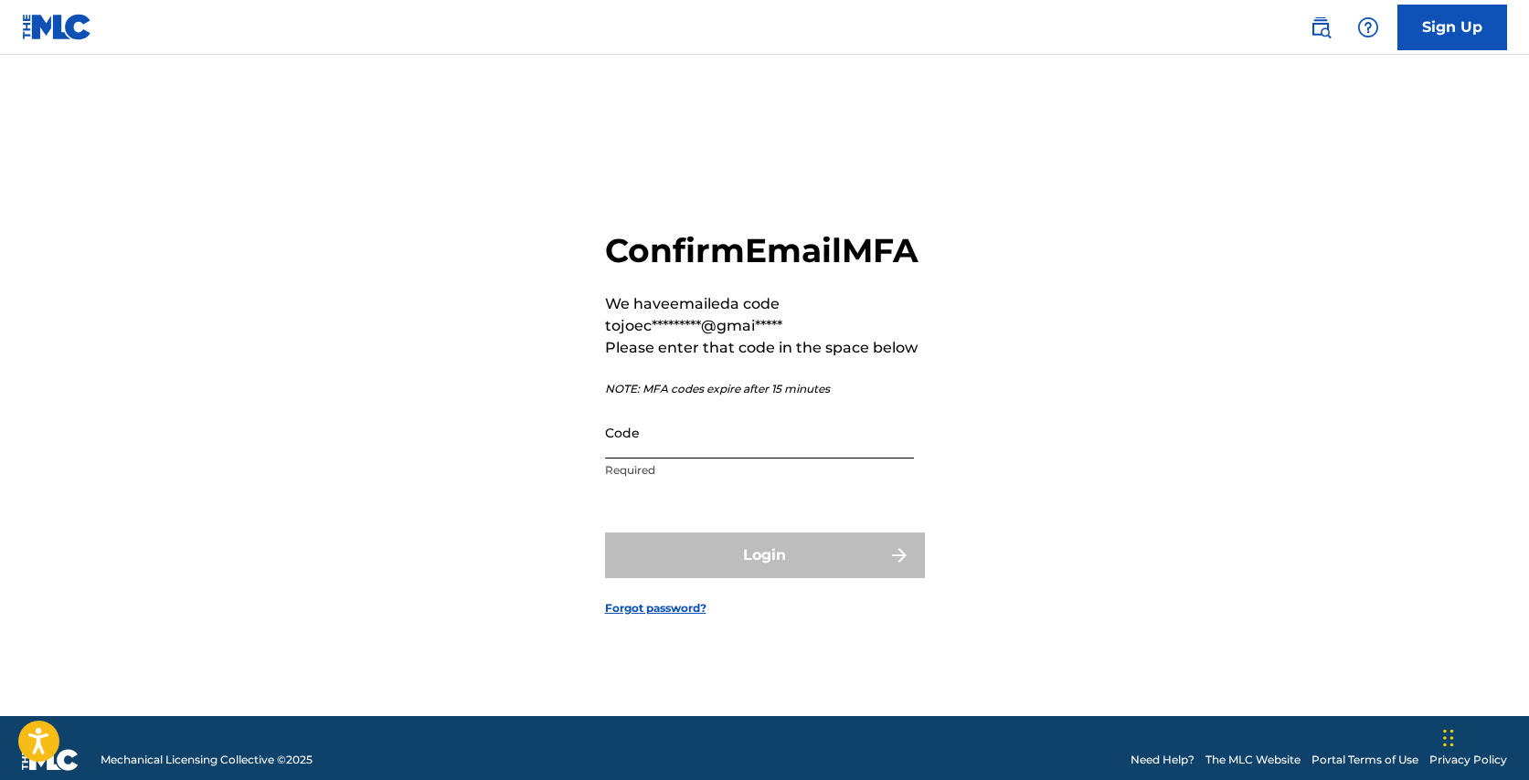
click at [686, 459] on input "Code" at bounding box center [759, 433] width 309 height 52
paste input "484977"
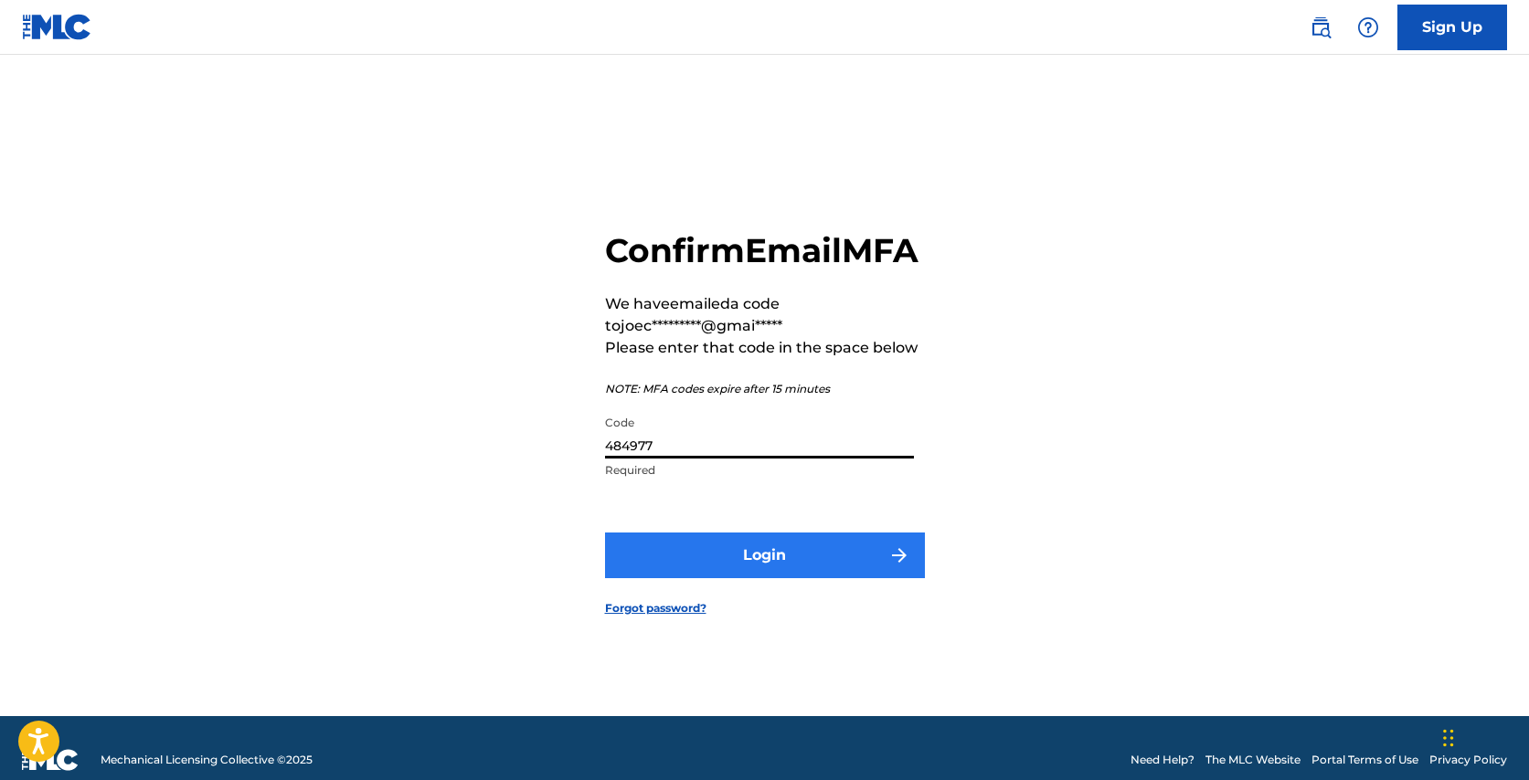
type input "484977"
click at [852, 578] on button "Login" at bounding box center [765, 556] width 320 height 46
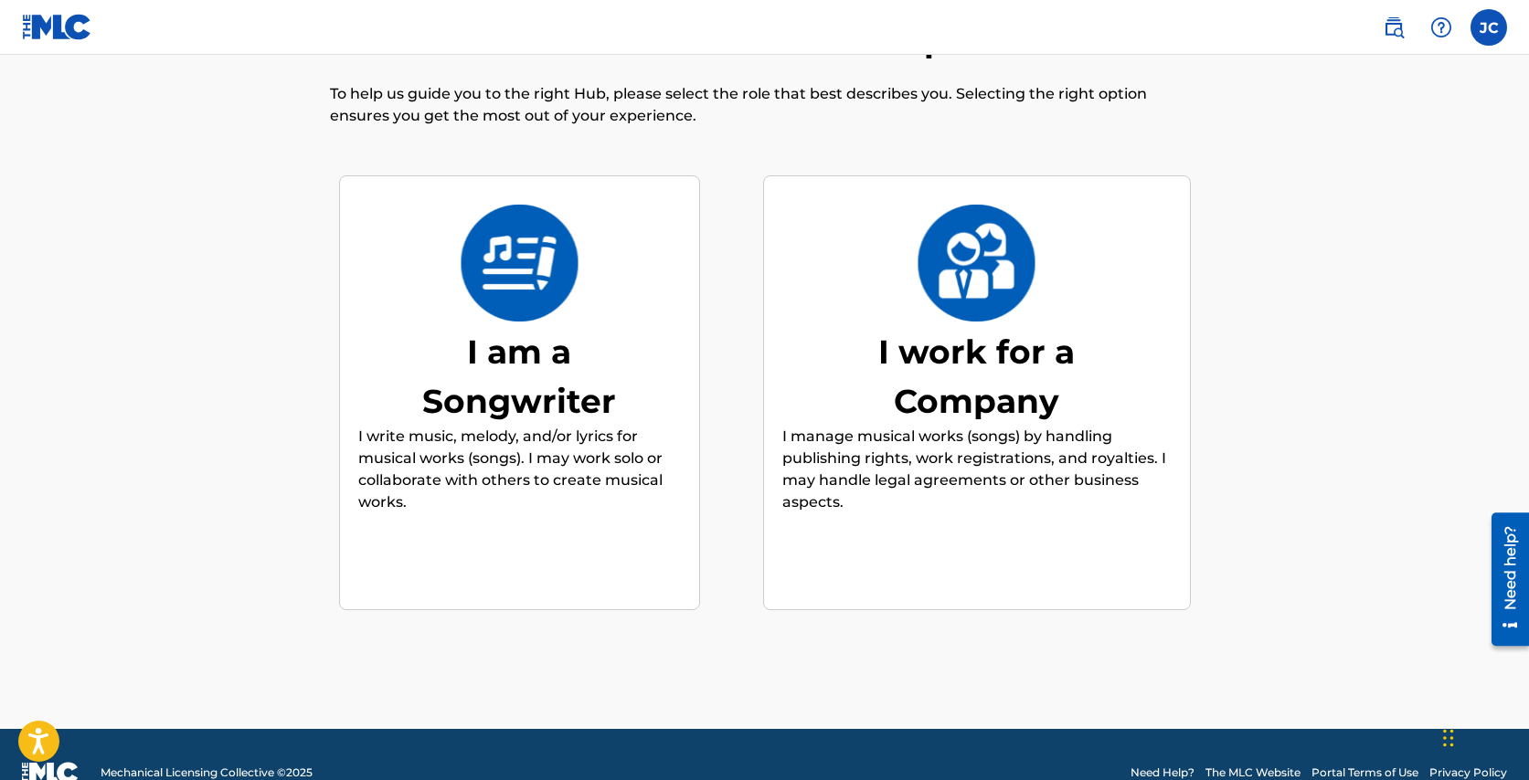
click at [583, 418] on div "I am a Songwriter" at bounding box center [519, 376] width 274 height 99
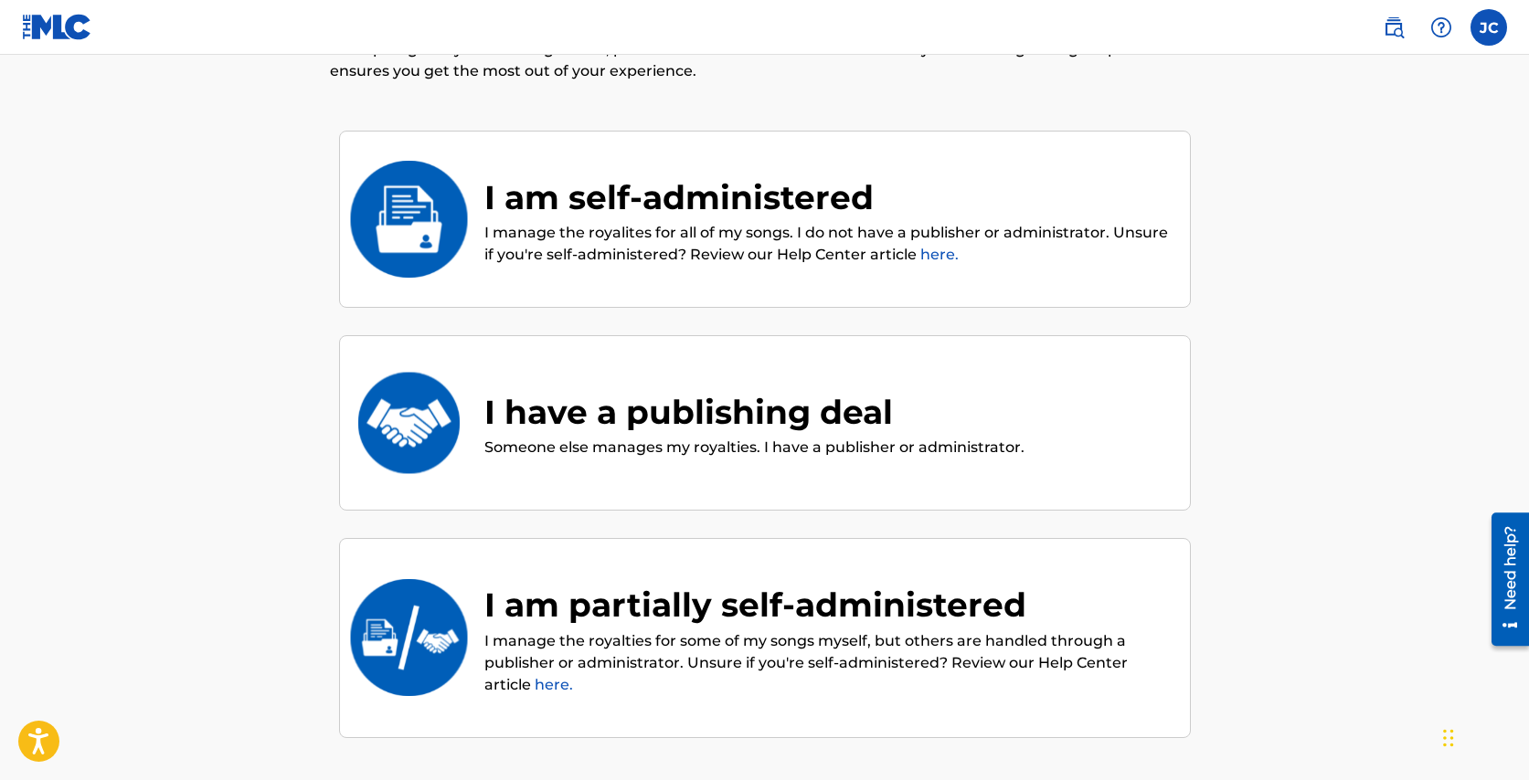
scroll to position [123, 0]
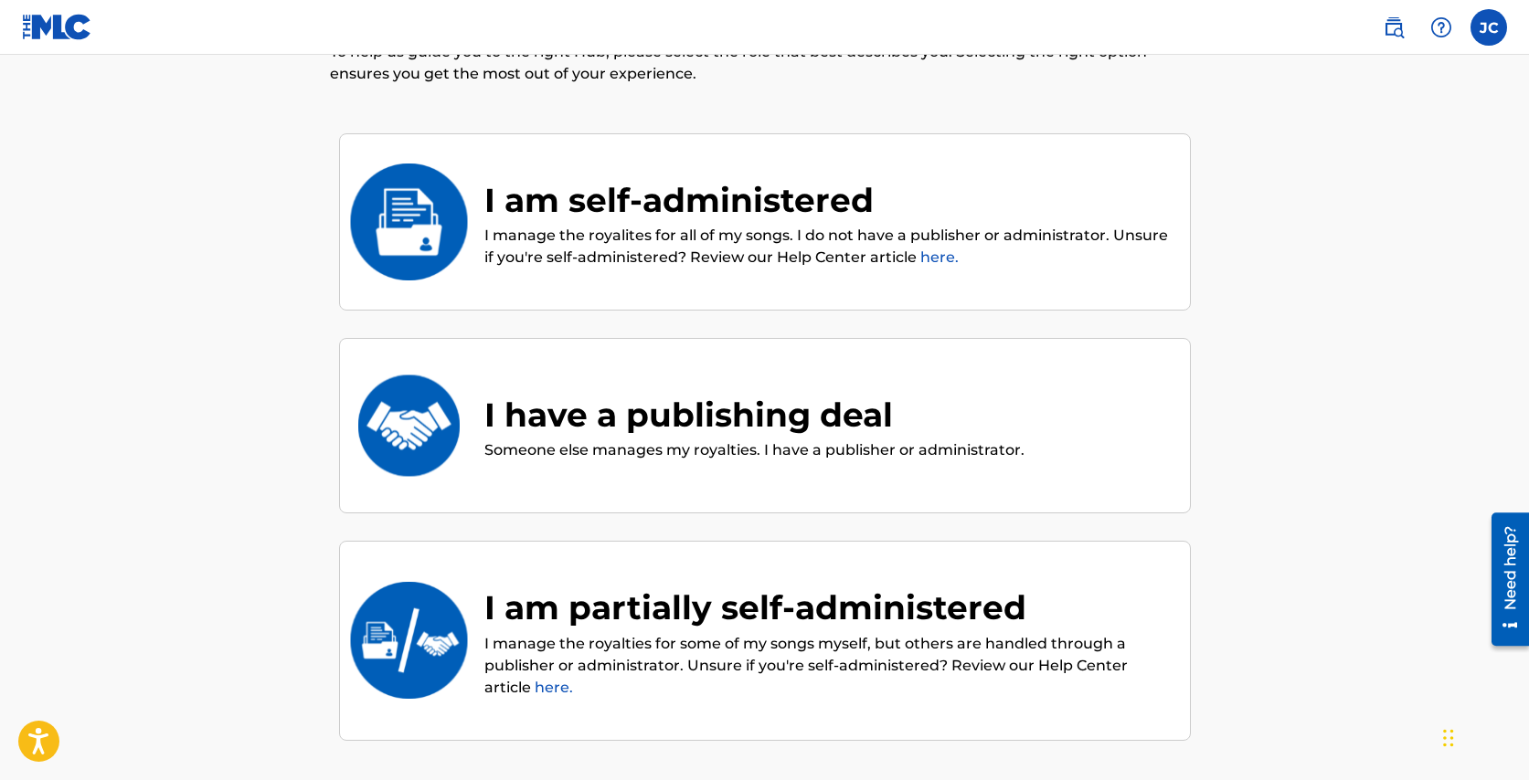
click at [577, 192] on div "I am self-administered" at bounding box center [827, 199] width 687 height 49
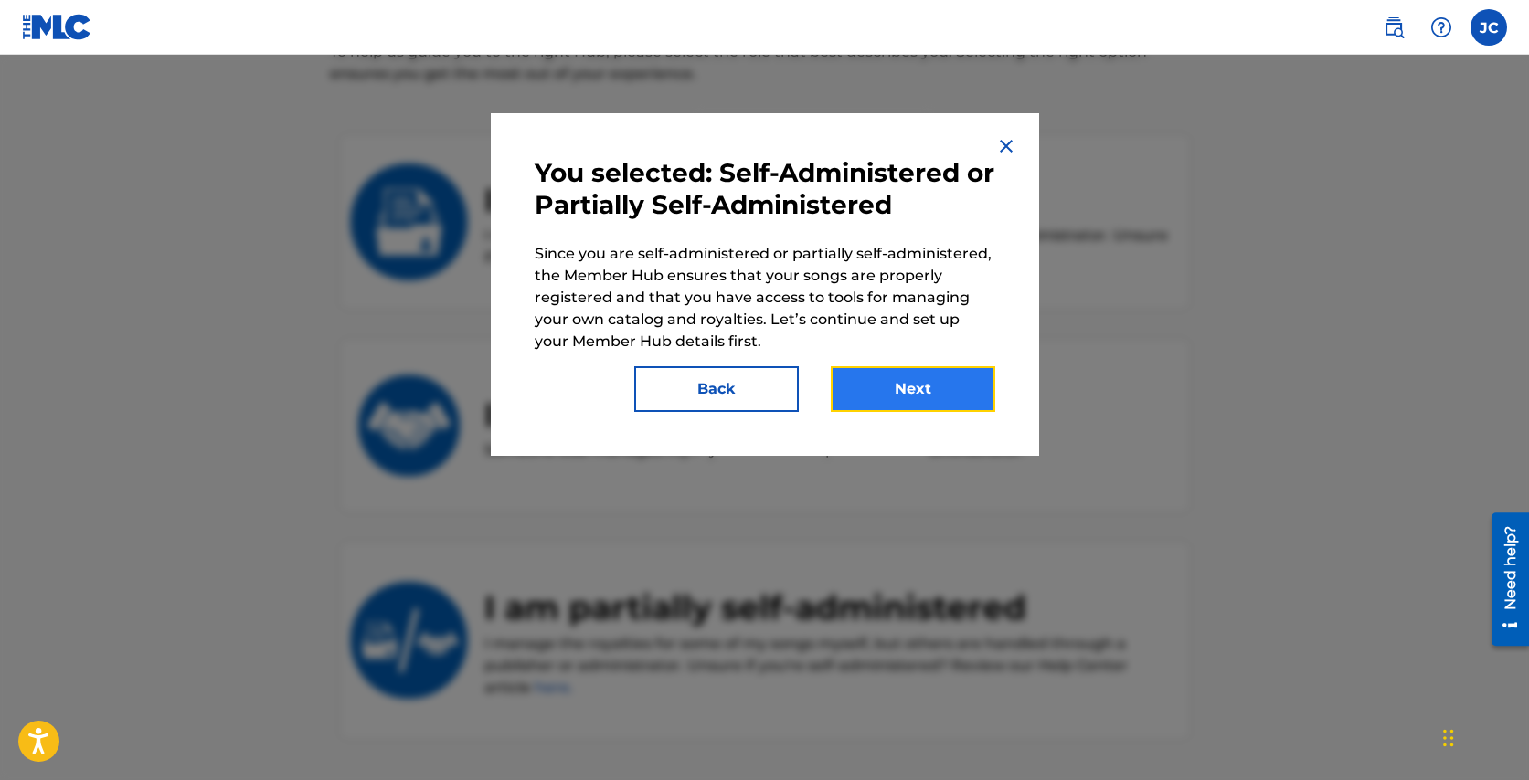
click at [925, 383] on button "Next" at bounding box center [913, 389] width 164 height 46
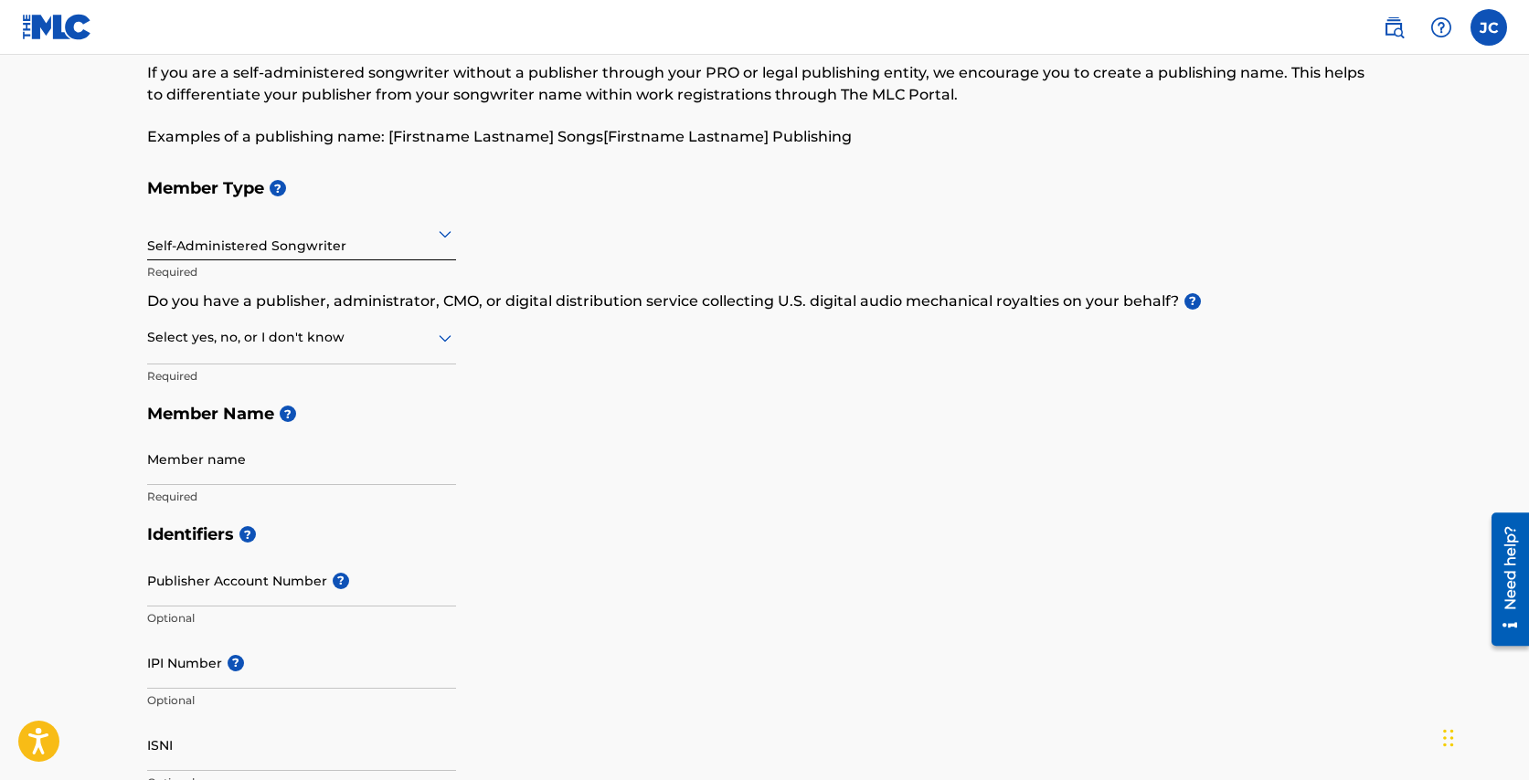
scroll to position [109, 0]
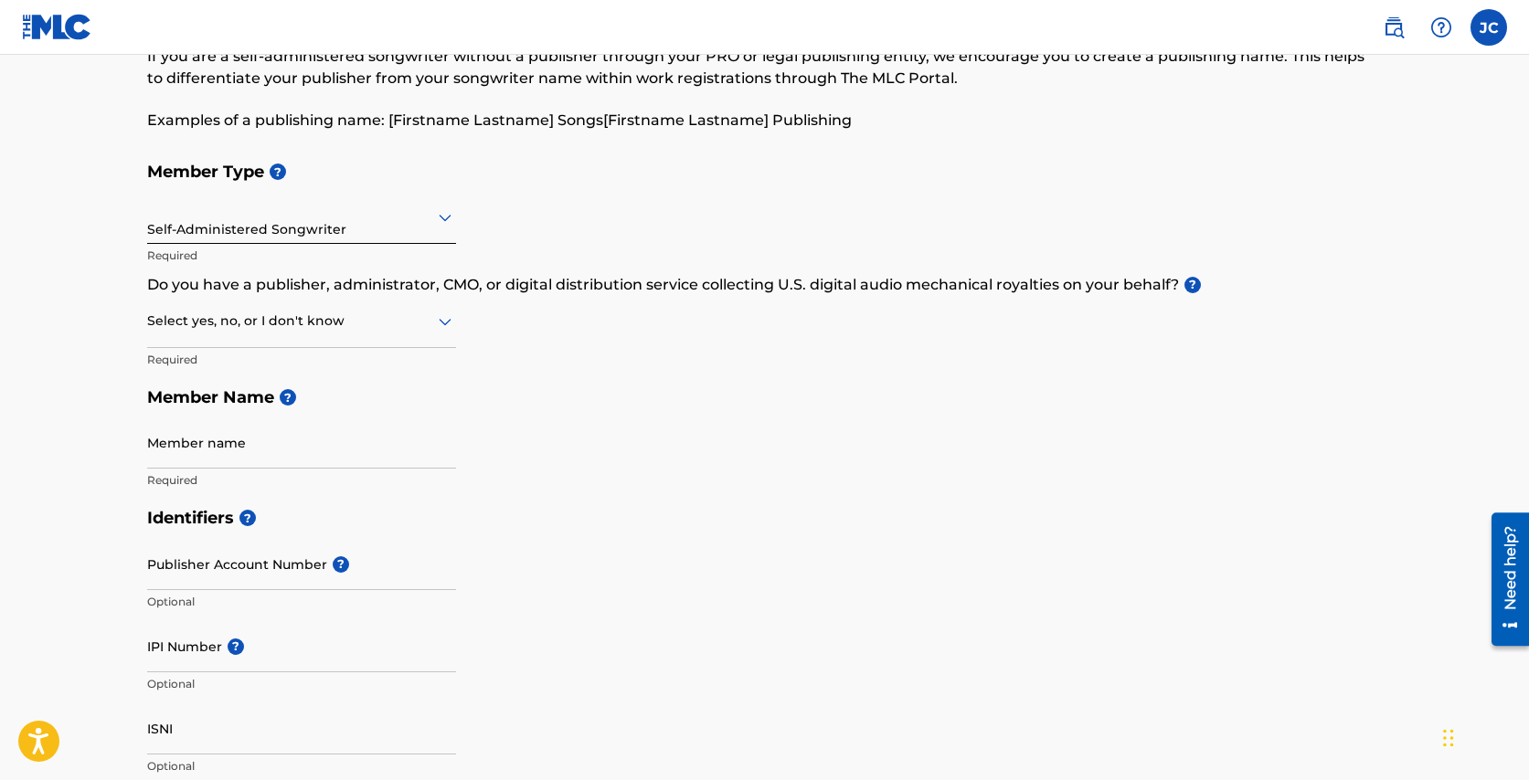
click at [366, 225] on div at bounding box center [301, 217] width 309 height 23
click at [629, 205] on div "Member Type ? Self-Administered Songwriter Required Do you have a publisher, ad…" at bounding box center [764, 326] width 1235 height 346
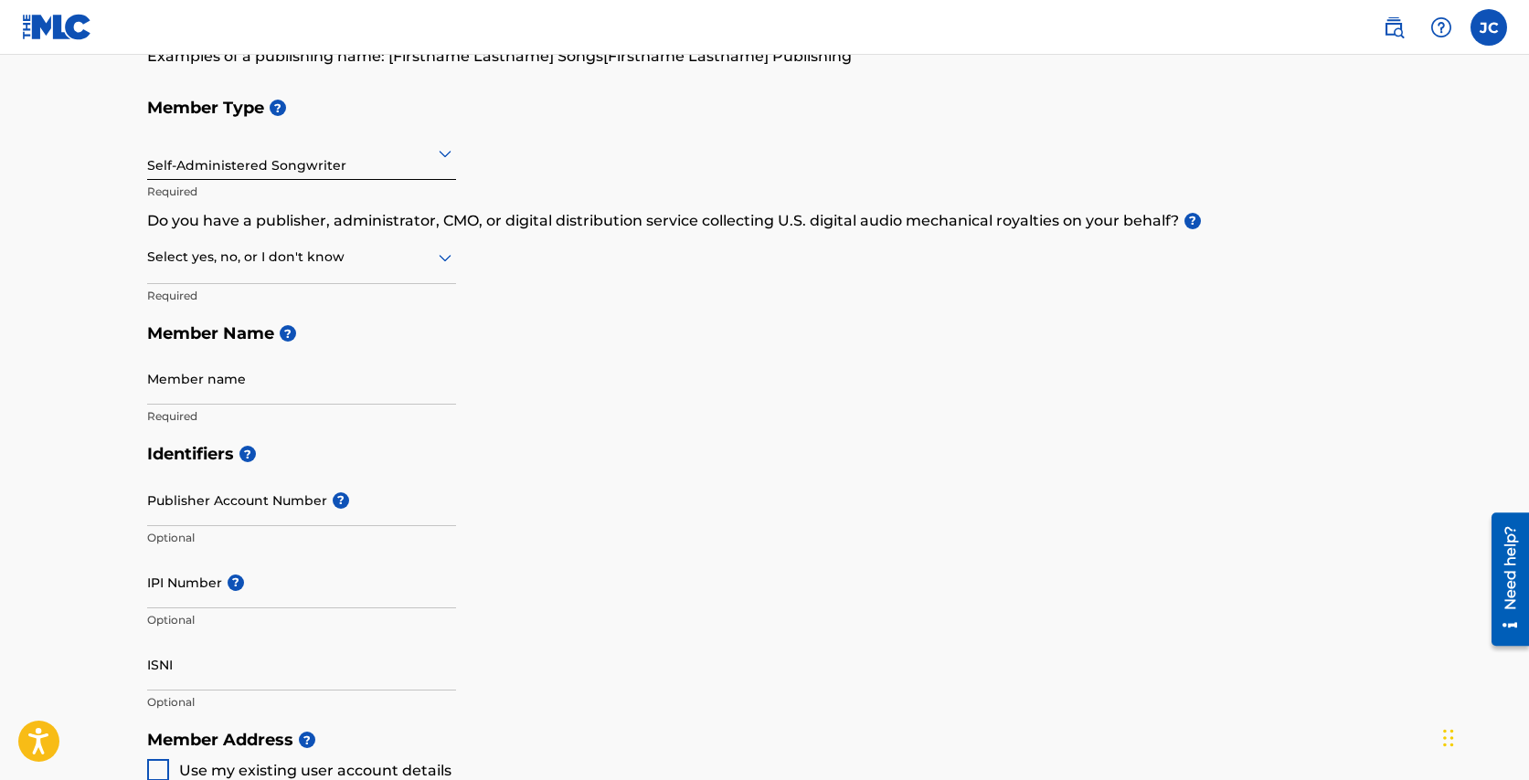
scroll to position [177, 0]
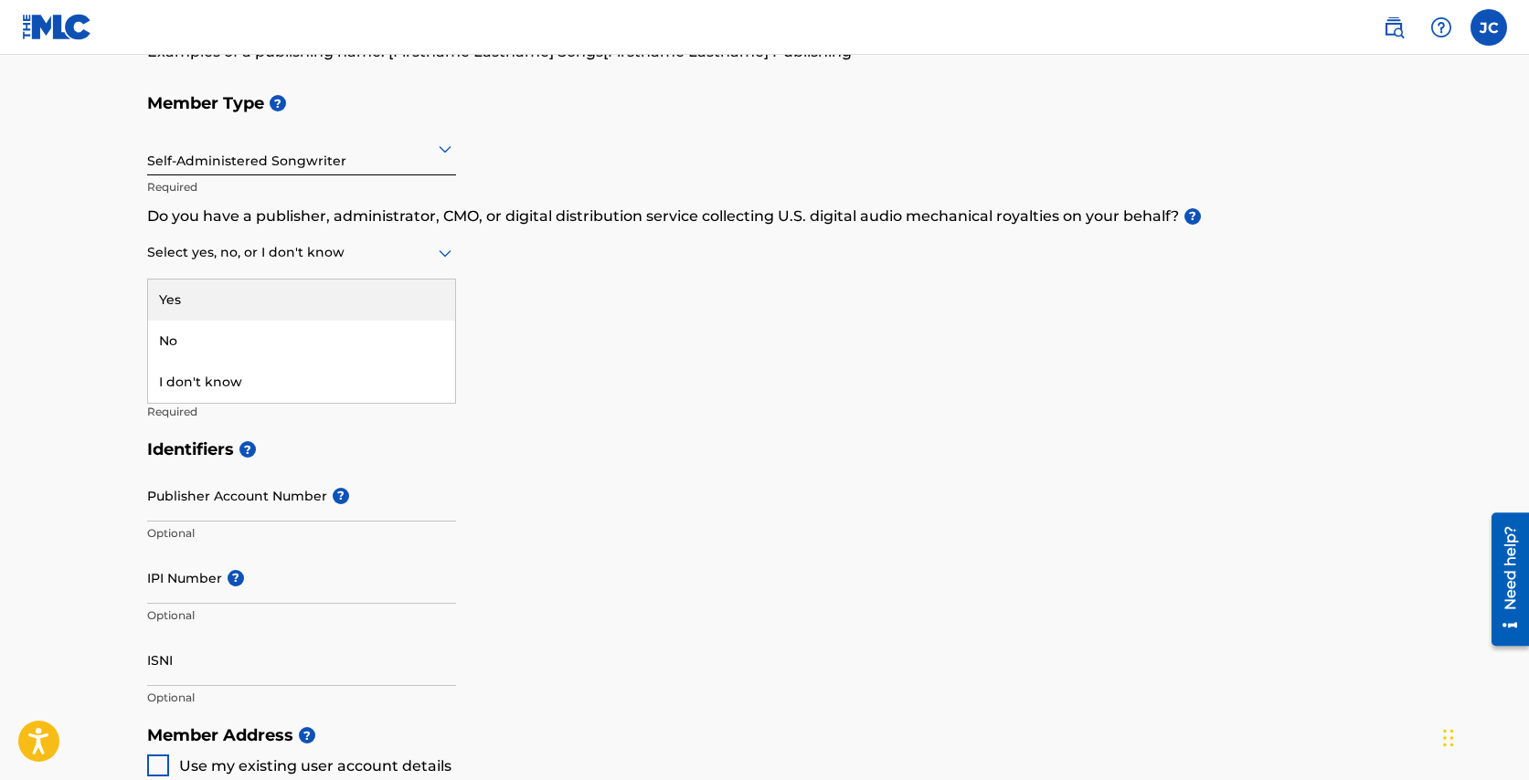
click at [439, 244] on icon at bounding box center [445, 253] width 22 height 22
click at [549, 251] on div "Member Type ? Self-Administered Songwriter Required Do you have a publisher, ad…" at bounding box center [764, 257] width 1235 height 346
click at [443, 240] on div "Select yes, no, or I don't know" at bounding box center [301, 254] width 309 height 52
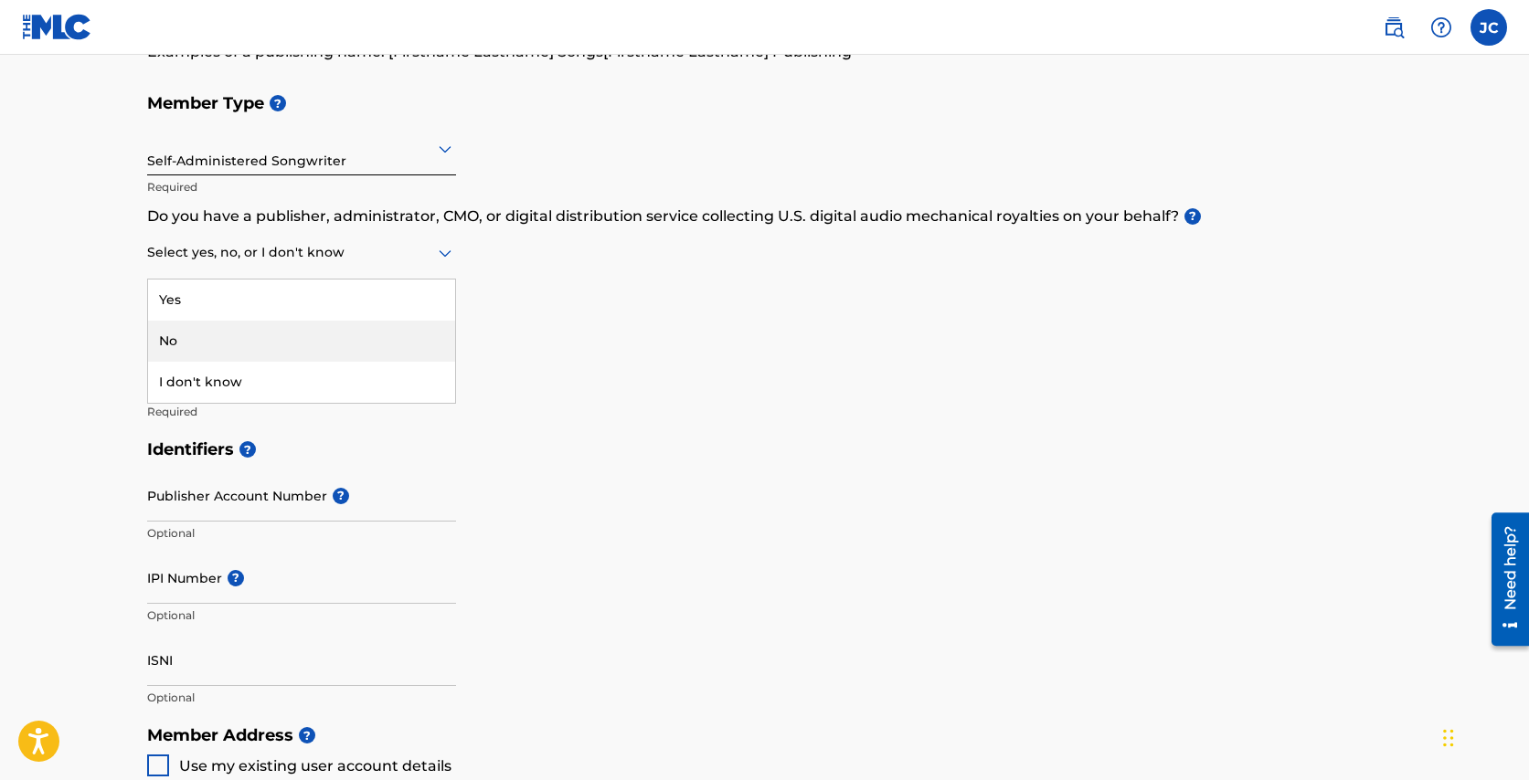
click at [380, 332] on div "No" at bounding box center [301, 341] width 307 height 41
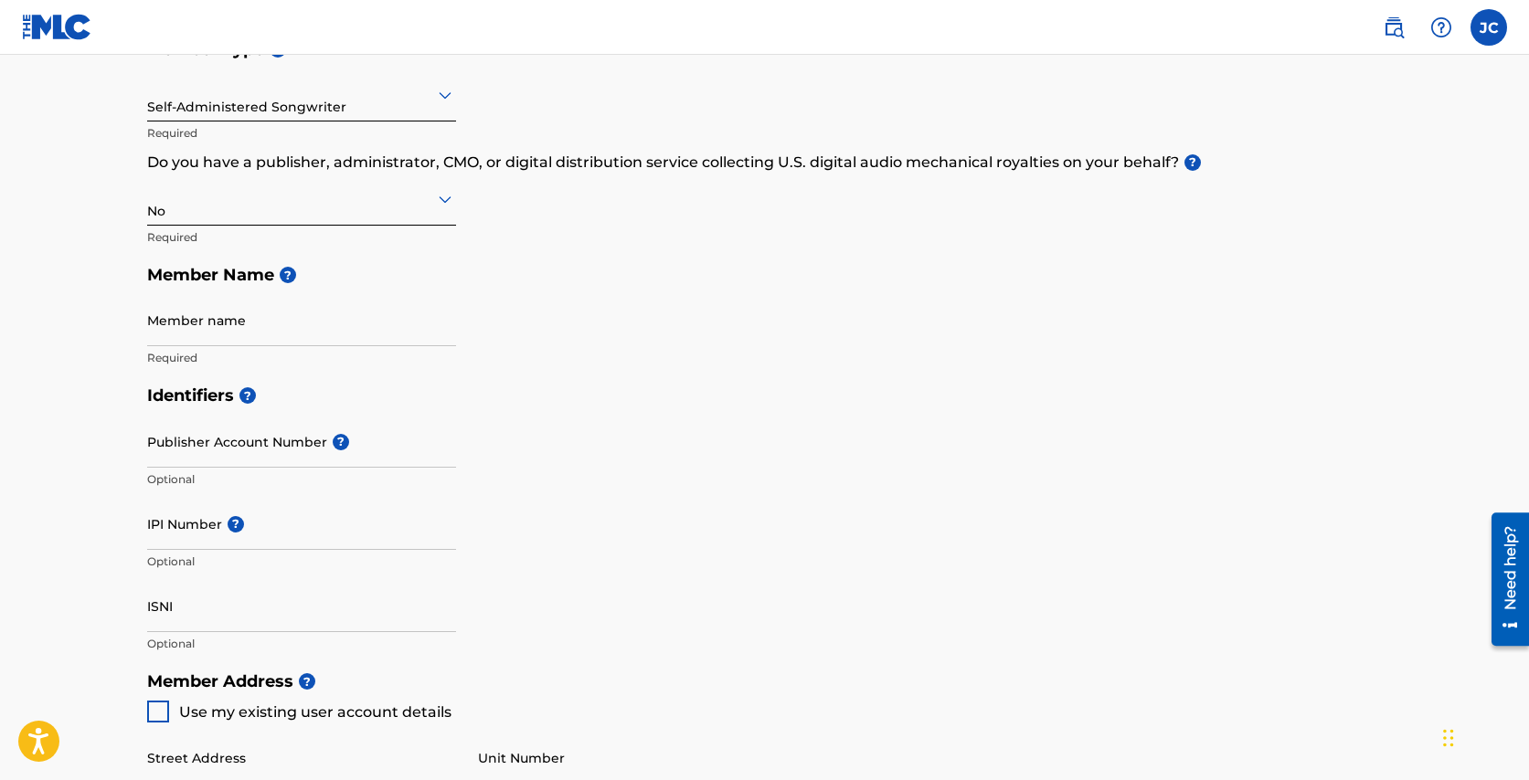
scroll to position [313, 0]
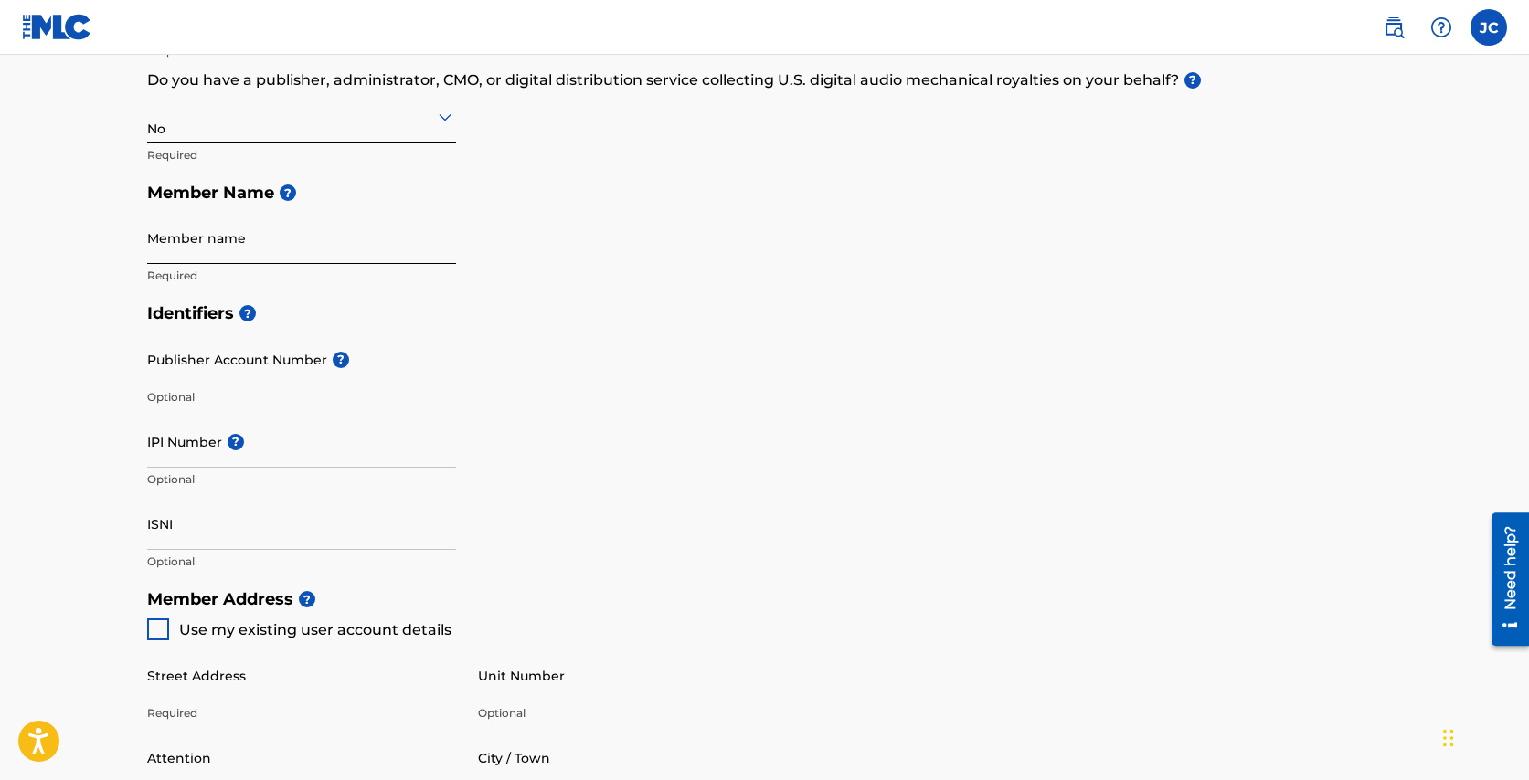
click at [313, 222] on input "Member name" at bounding box center [301, 238] width 309 height 52
type input "Joseph Costanzo"
type input "[STREET_ADDRESS][PERSON_NAME]"
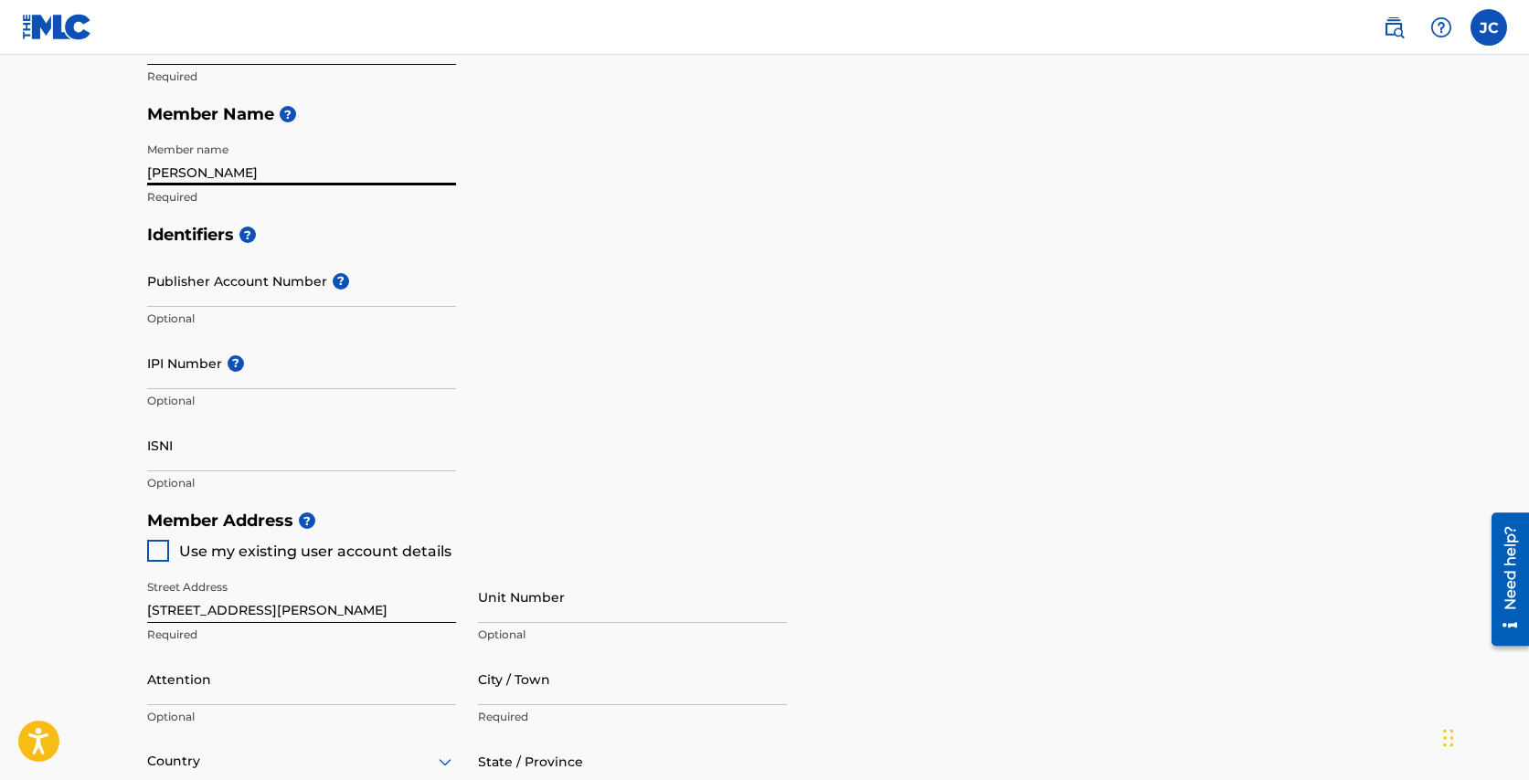
scroll to position [402, 0]
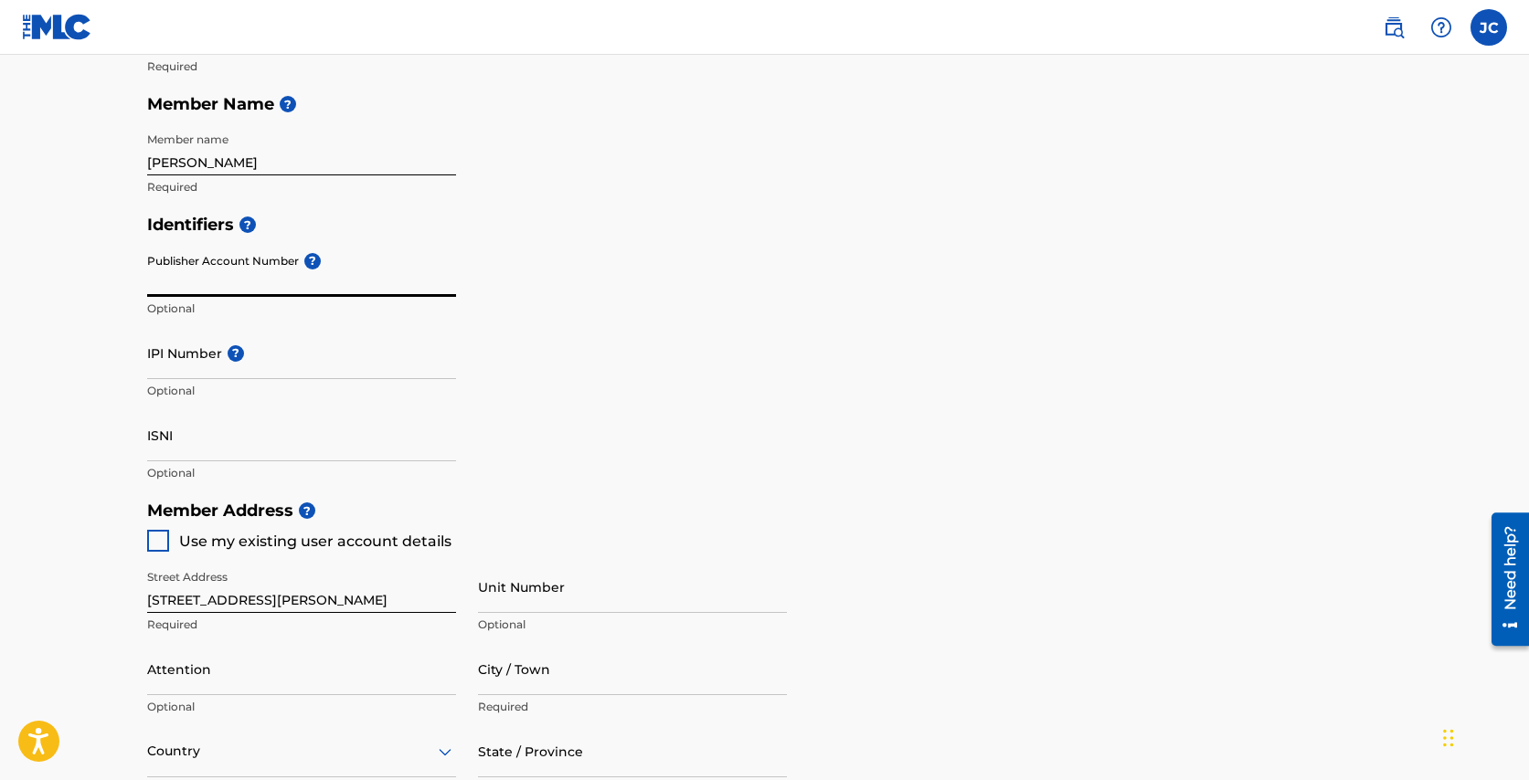
click at [387, 252] on input "Publisher Account Number ?" at bounding box center [301, 271] width 309 height 52
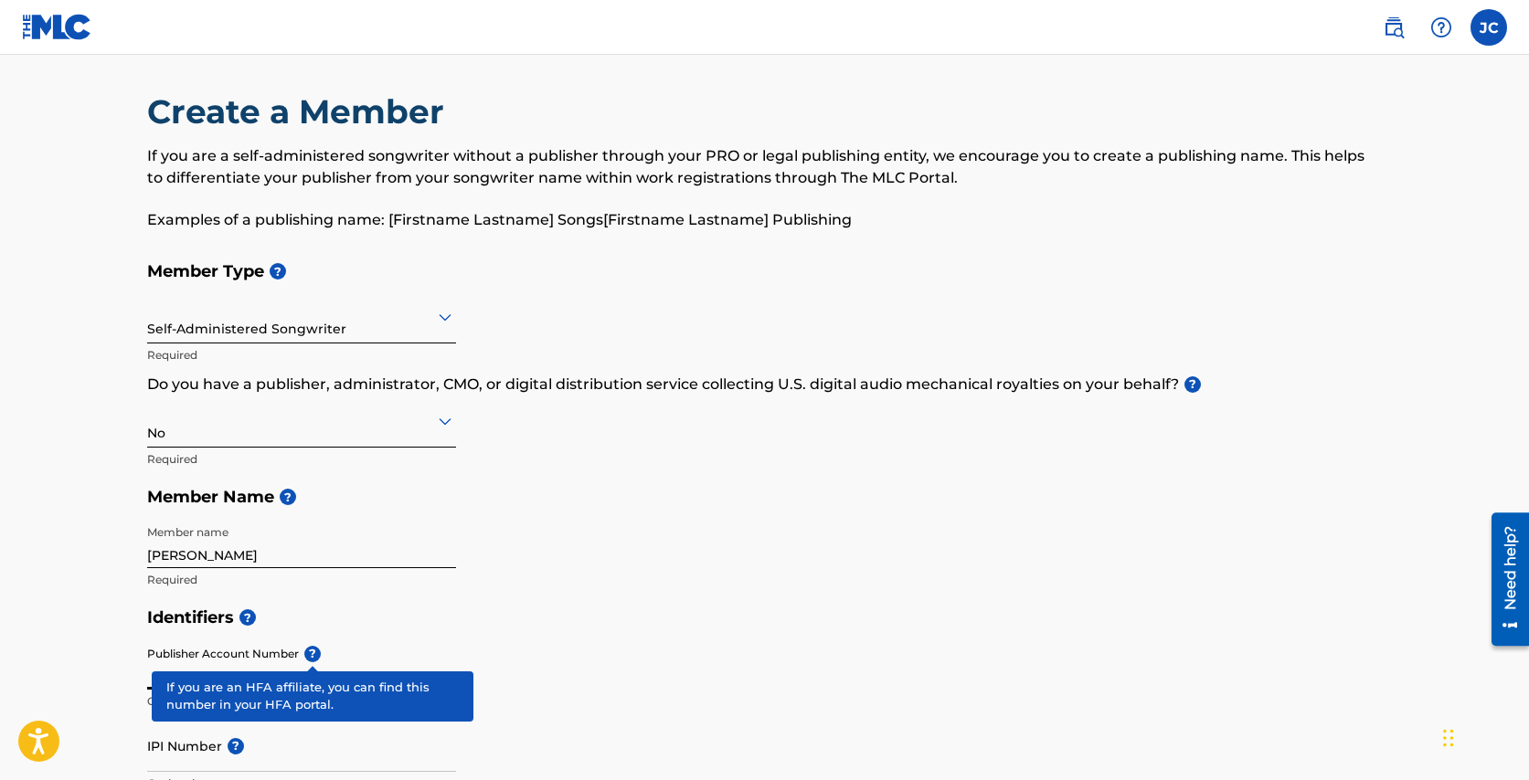
scroll to position [0, 0]
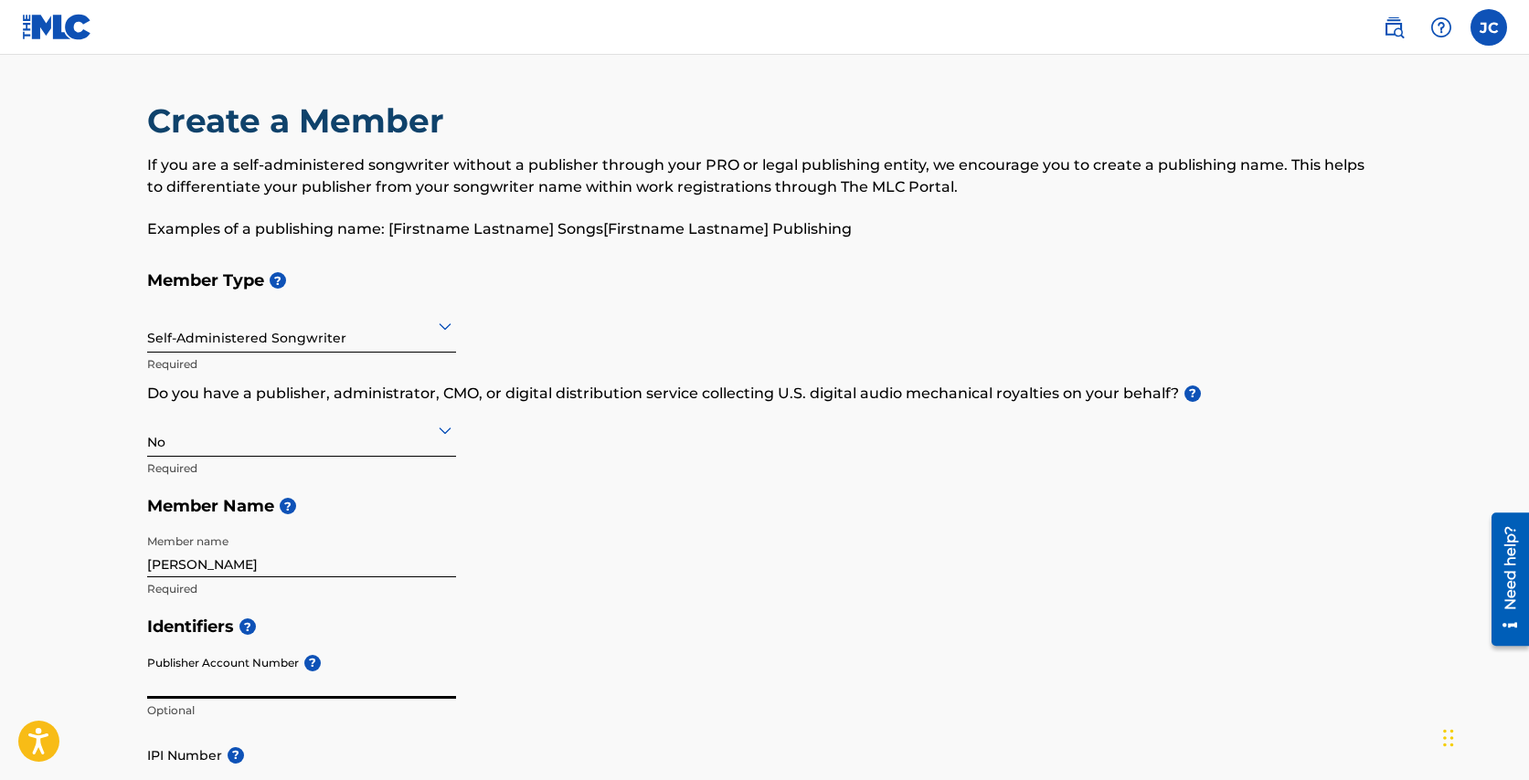
scroll to position [80, 0]
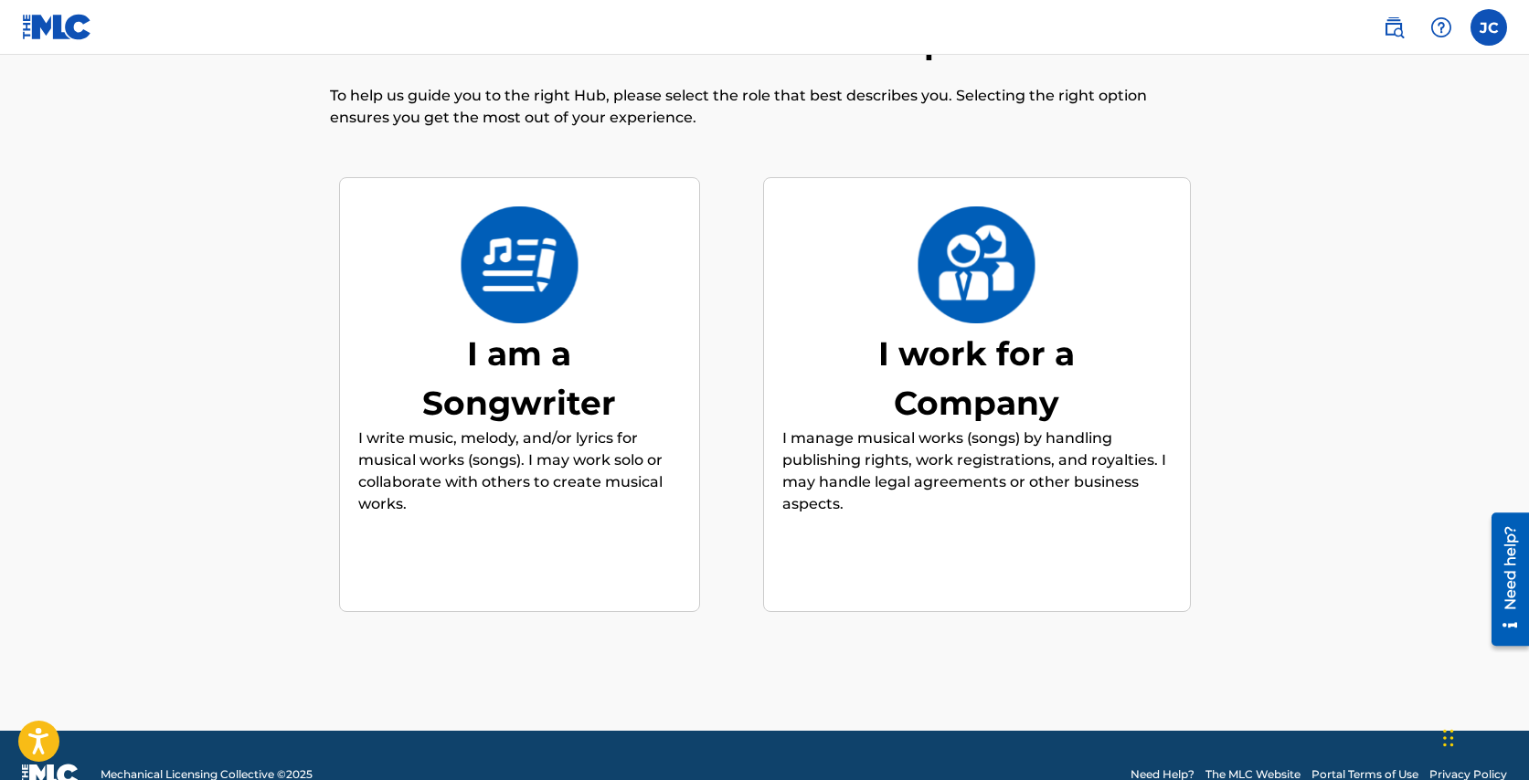
click at [589, 301] on div "I am a Songwriter I write music, melody, and/or lyrics for musical works (songs…" at bounding box center [519, 395] width 323 height 352
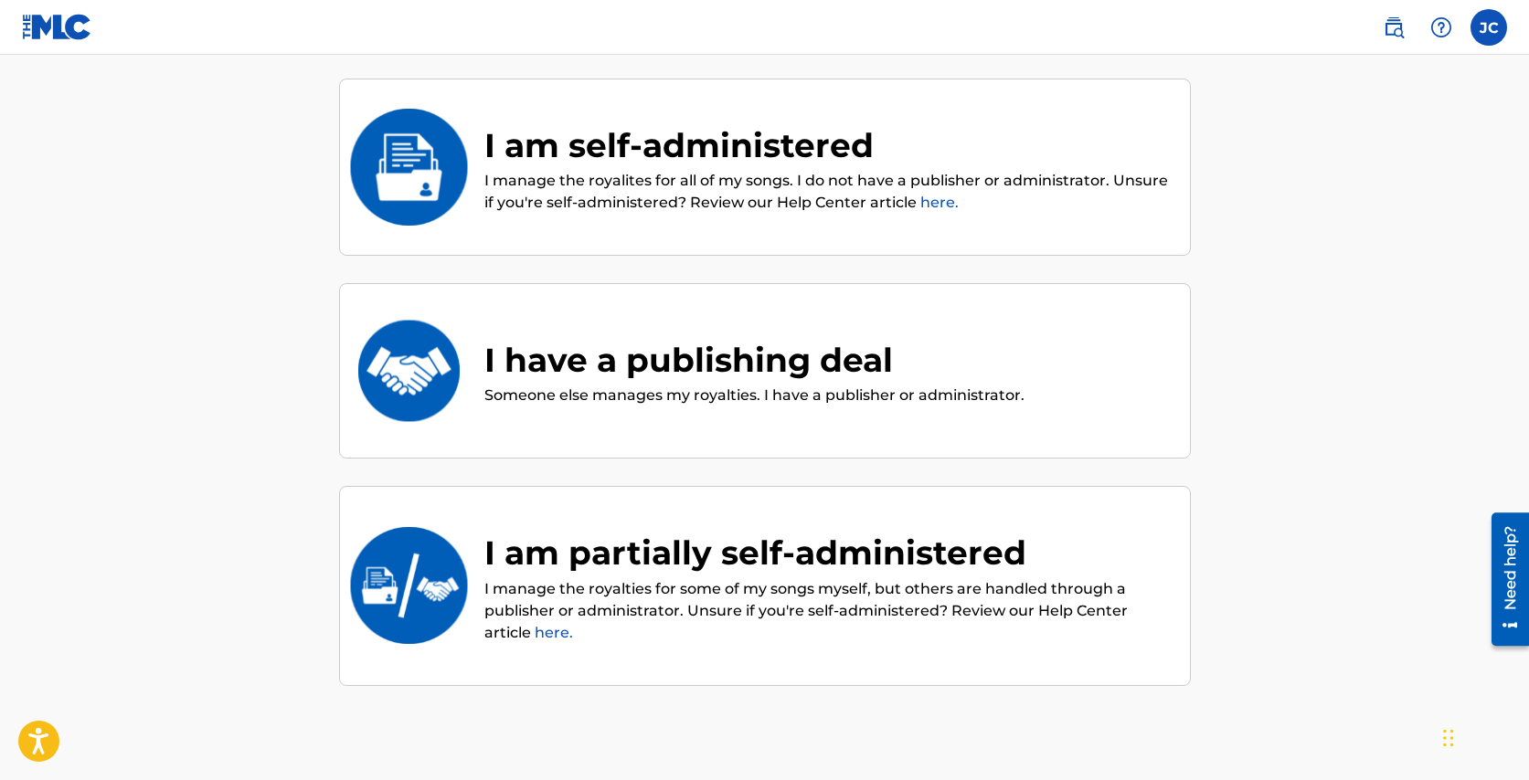
scroll to position [188, 0]
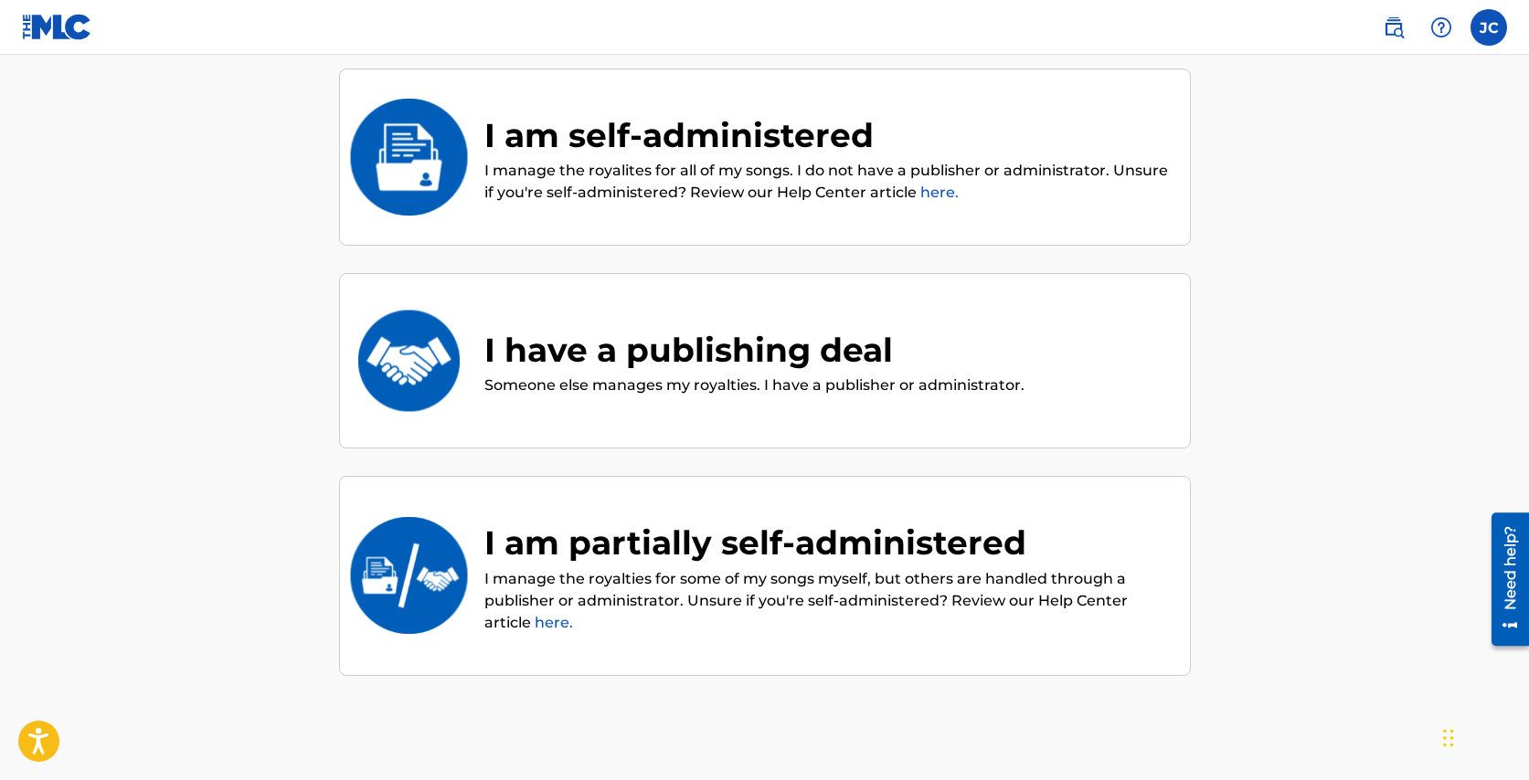
click at [551, 618] on link "here." at bounding box center [554, 622] width 38 height 17
click at [755, 577] on p "I manage the royalties for some of my songs myself, but others are handled thro…" at bounding box center [827, 601] width 687 height 66
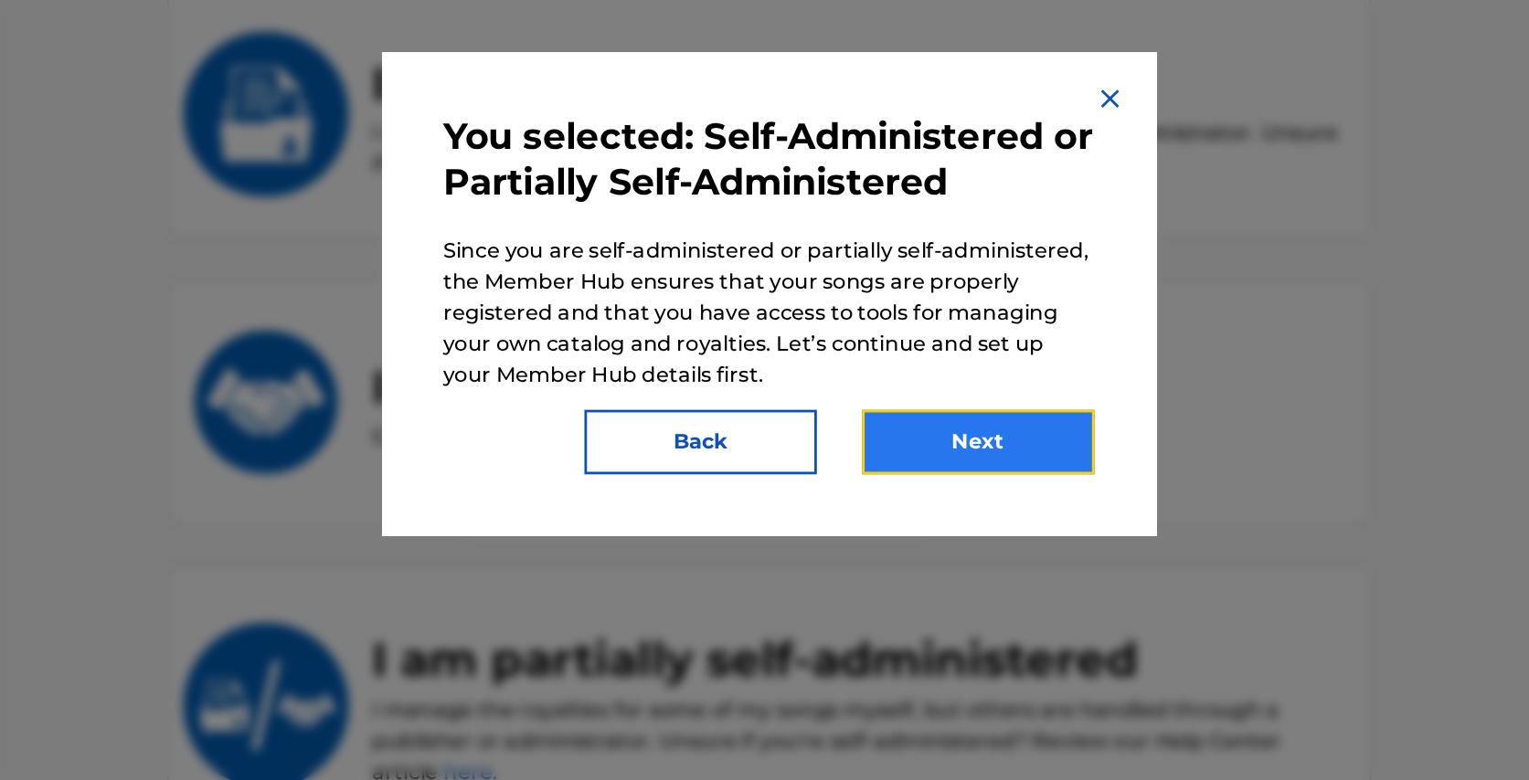
click at [924, 373] on button "Next" at bounding box center [913, 389] width 164 height 46
